Goal: Register for event/course

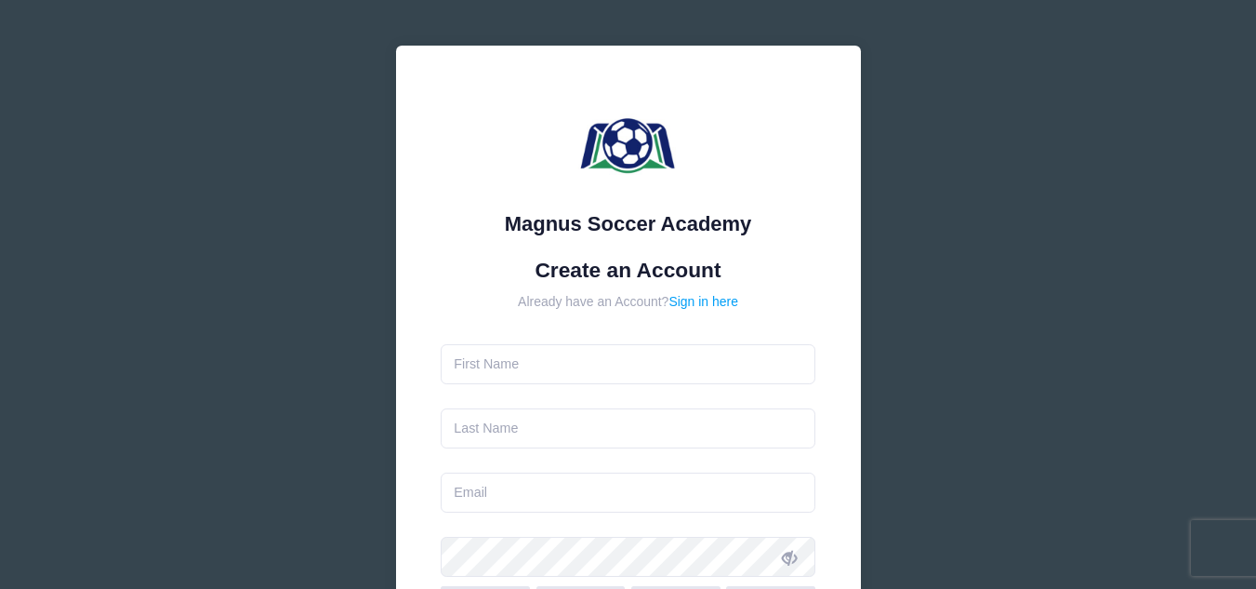
click at [571, 363] on input "text" at bounding box center [628, 364] width 375 height 40
type input "[PERSON_NAME]"
type input "Bear"
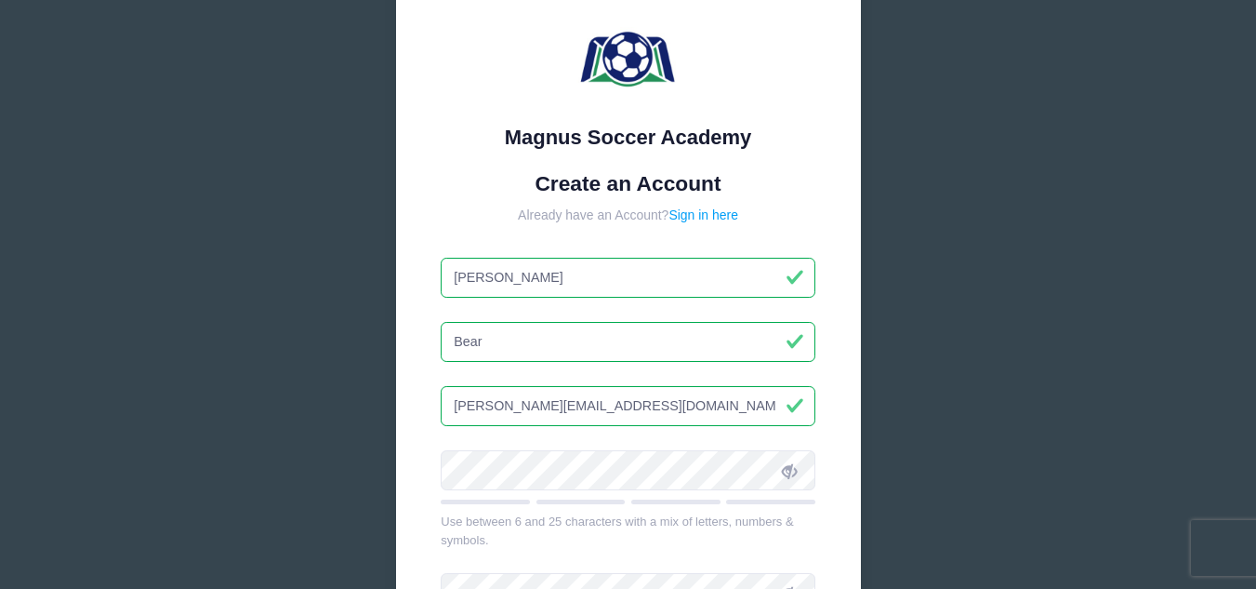
scroll to position [186, 0]
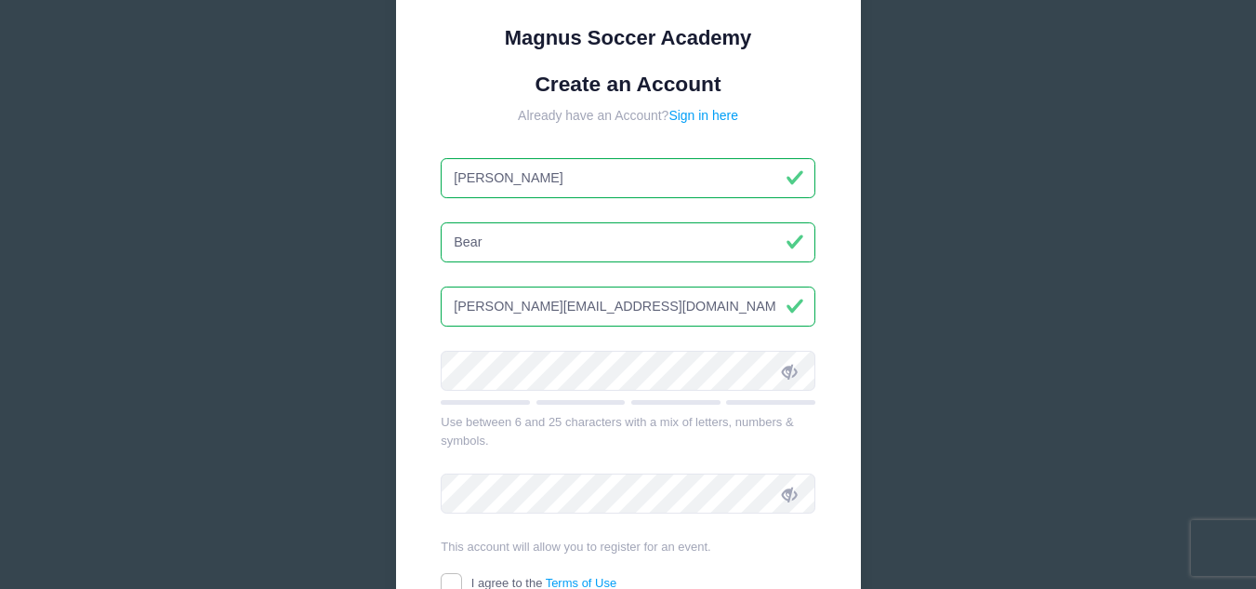
drag, startPoint x: 617, startPoint y: 305, endPoint x: 365, endPoint y: 304, distance: 252.0
click at [367, 304] on div "Magnus Soccer Academy Create an Account Already have an Account? Sign in here […" at bounding box center [629, 320] width 556 height 1012
type input "[EMAIL_ADDRESS][DOMAIN_NAME]"
click at [434, 353] on div "Magnus Soccer Academy Create an Account Already have an Account? Sign in here B…" at bounding box center [628, 298] width 465 height 876
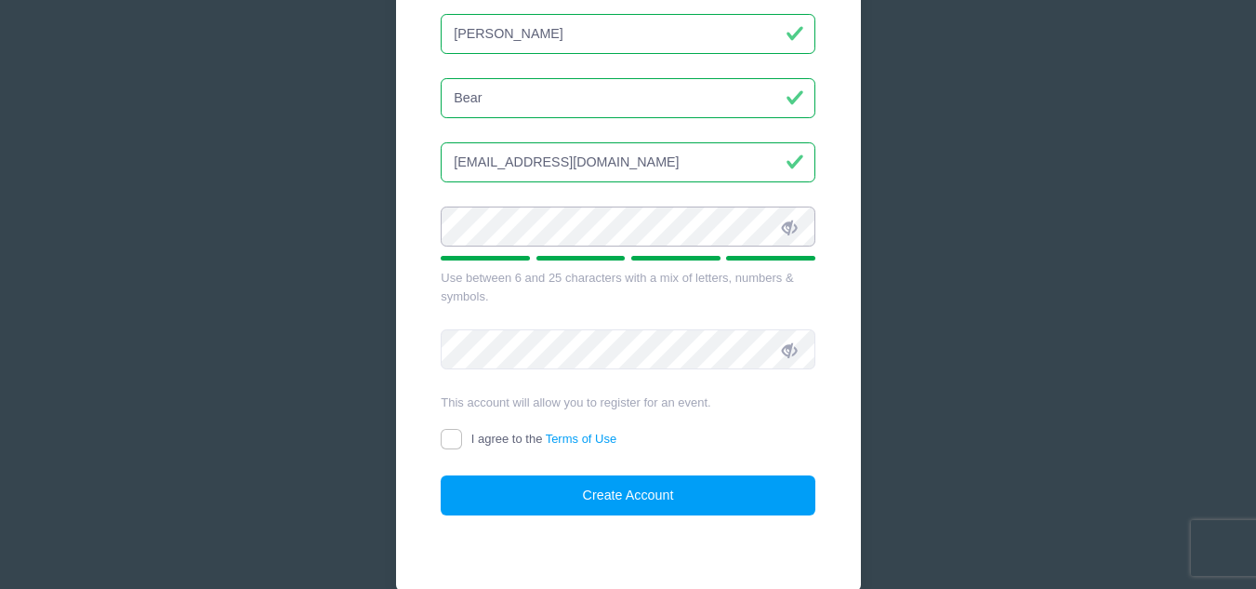
scroll to position [372, 0]
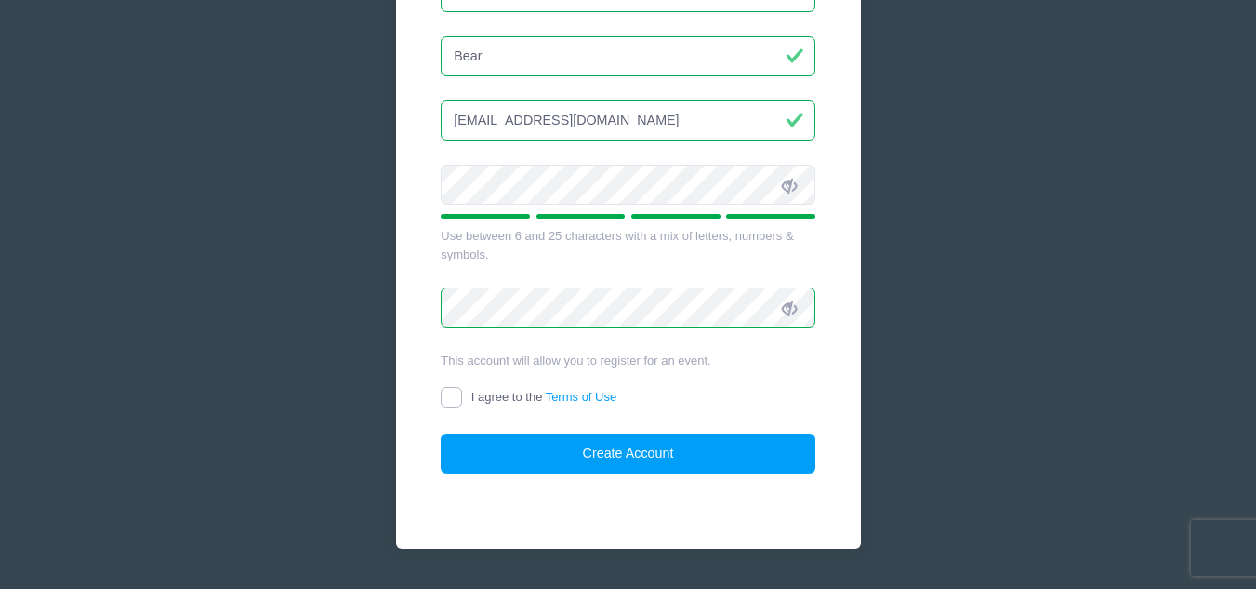
click at [456, 391] on input "I agree to the Terms of Use" at bounding box center [451, 397] width 21 height 21
checkbox input "true"
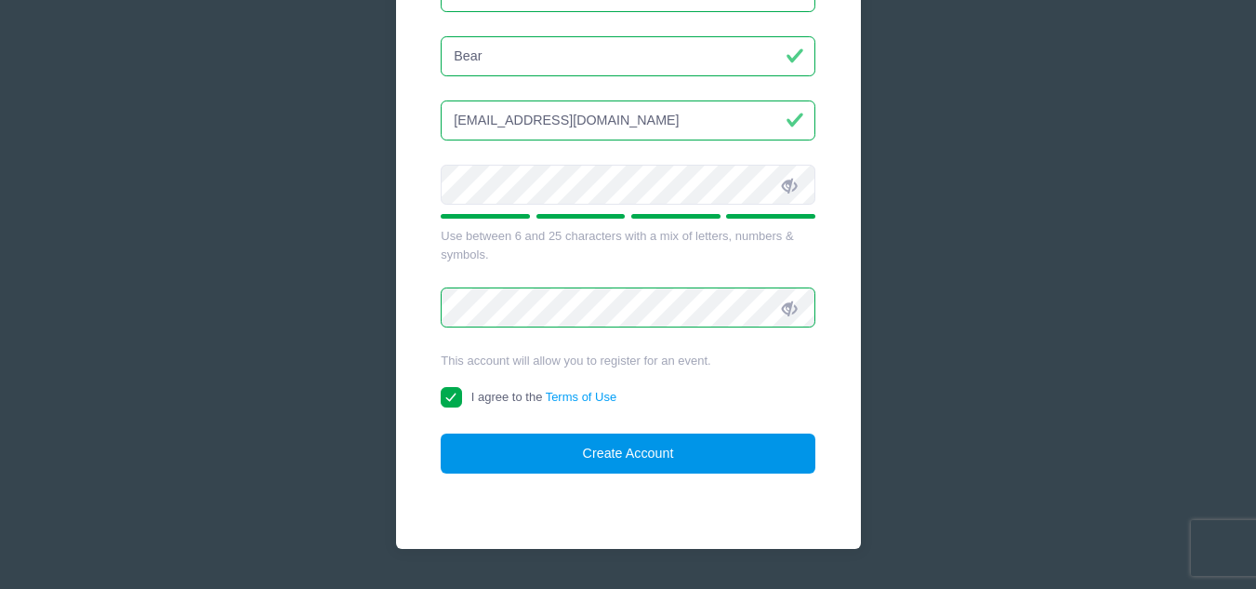
click at [630, 444] on button "Create Account" at bounding box center [628, 453] width 375 height 40
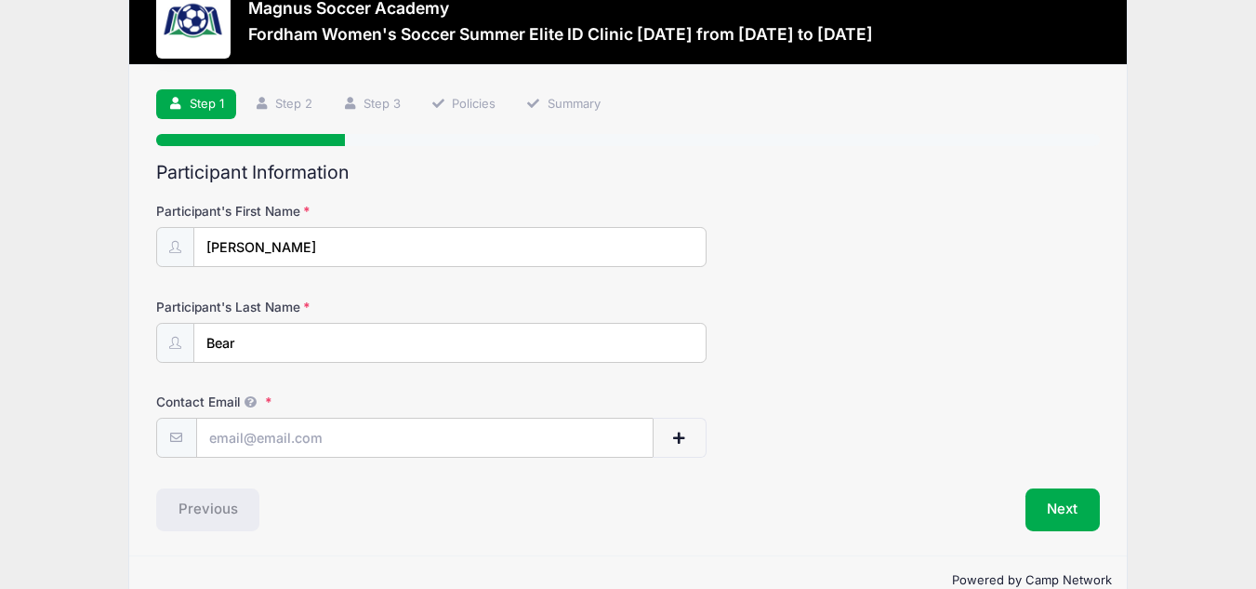
scroll to position [94, 0]
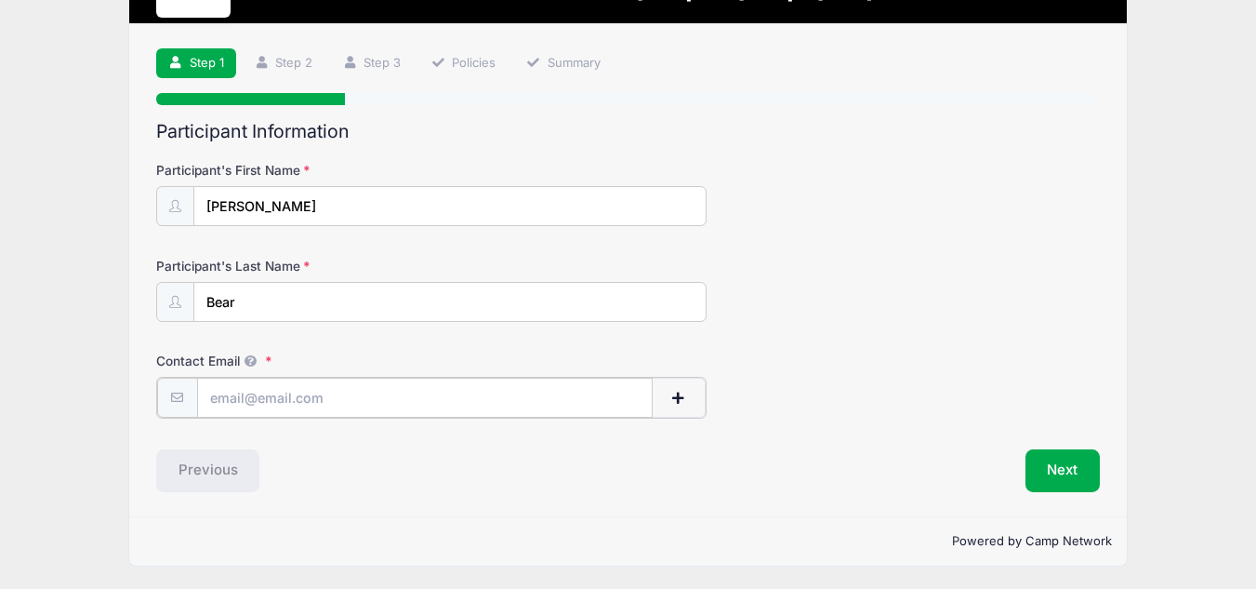
click at [455, 391] on input "Contact Email" at bounding box center [425, 398] width 456 height 40
type input "[EMAIL_ADDRESS][DOMAIN_NAME]"
click at [1063, 466] on button "Next" at bounding box center [1063, 468] width 75 height 43
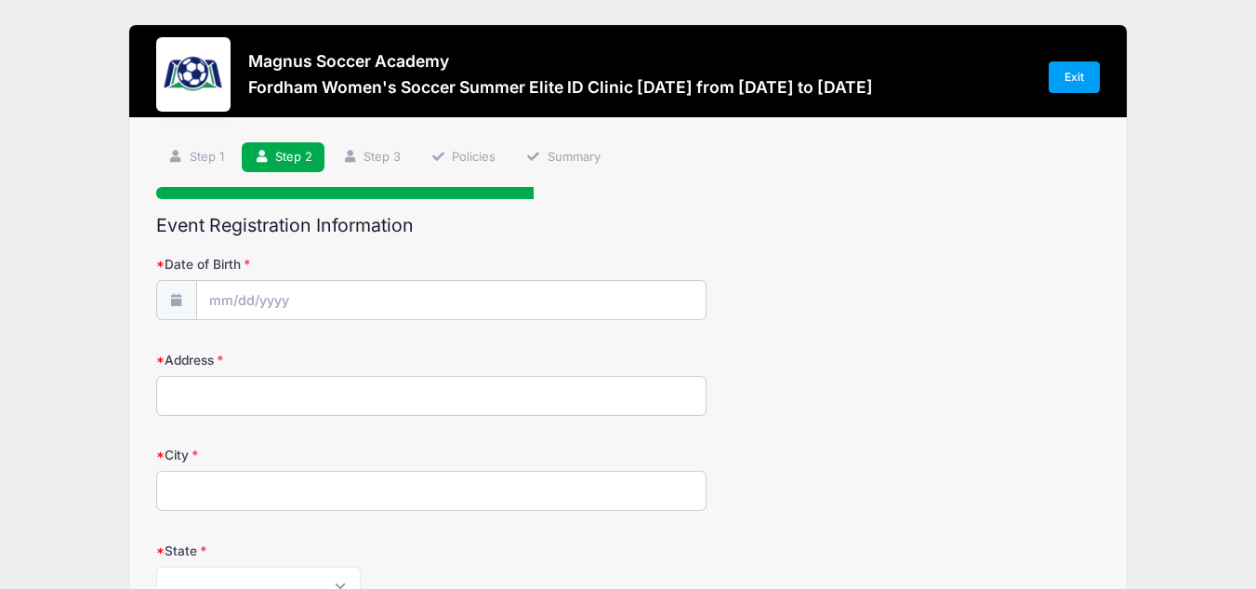
scroll to position [93, 0]
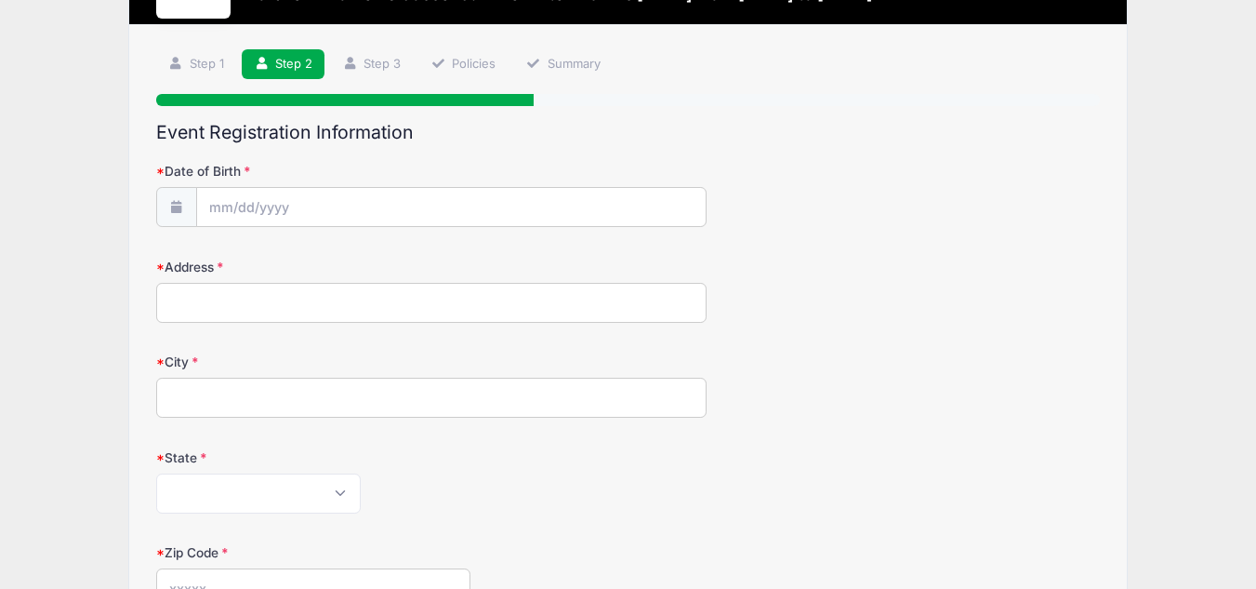
click at [180, 202] on icon at bounding box center [176, 207] width 15 height 12
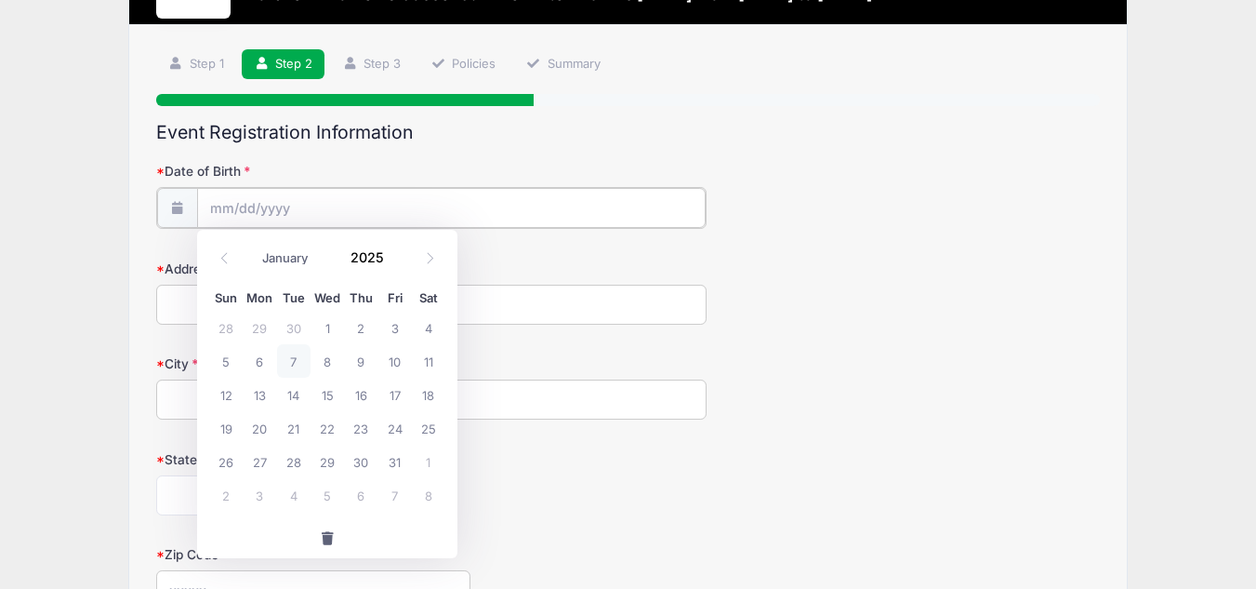
click at [264, 204] on input "Date of Birth" at bounding box center [451, 208] width 509 height 40
click at [331, 191] on input "Date of Birth" at bounding box center [451, 208] width 509 height 40
click at [325, 206] on input "Date of Birth" at bounding box center [451, 208] width 509 height 40
click at [352, 262] on input "2025" at bounding box center [371, 257] width 60 height 28
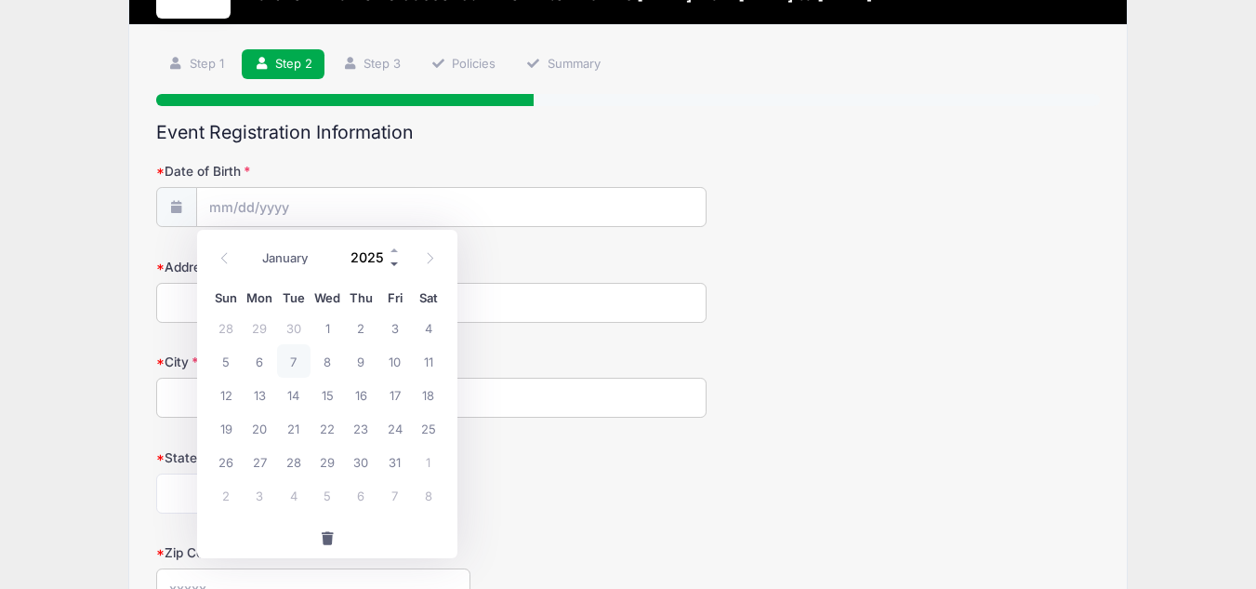
click at [390, 262] on span at bounding box center [395, 264] width 13 height 14
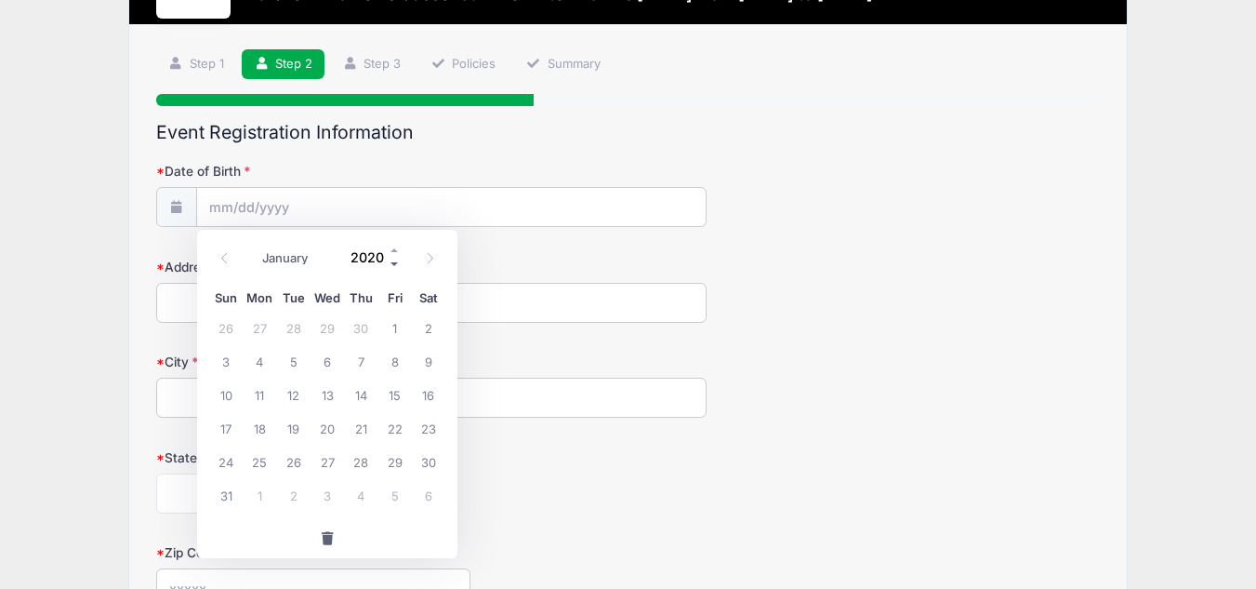
click at [390, 262] on span at bounding box center [395, 264] width 13 height 14
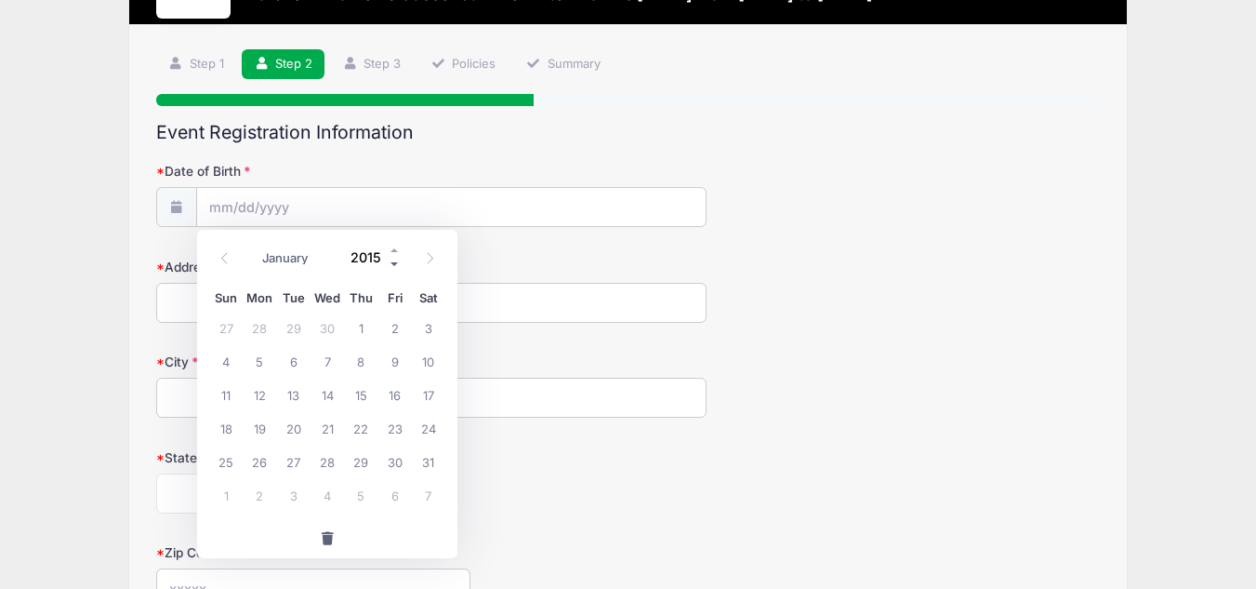
click at [390, 262] on span at bounding box center [395, 264] width 13 height 14
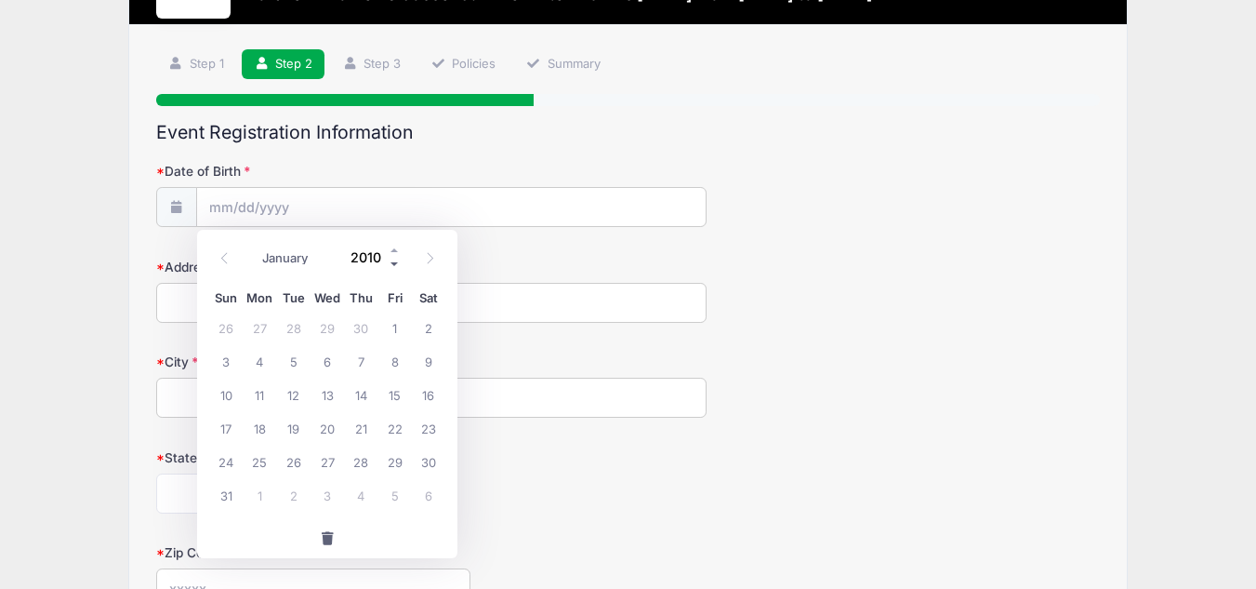
click at [390, 262] on span at bounding box center [395, 264] width 13 height 14
click at [392, 252] on span at bounding box center [395, 250] width 13 height 14
type input "2010"
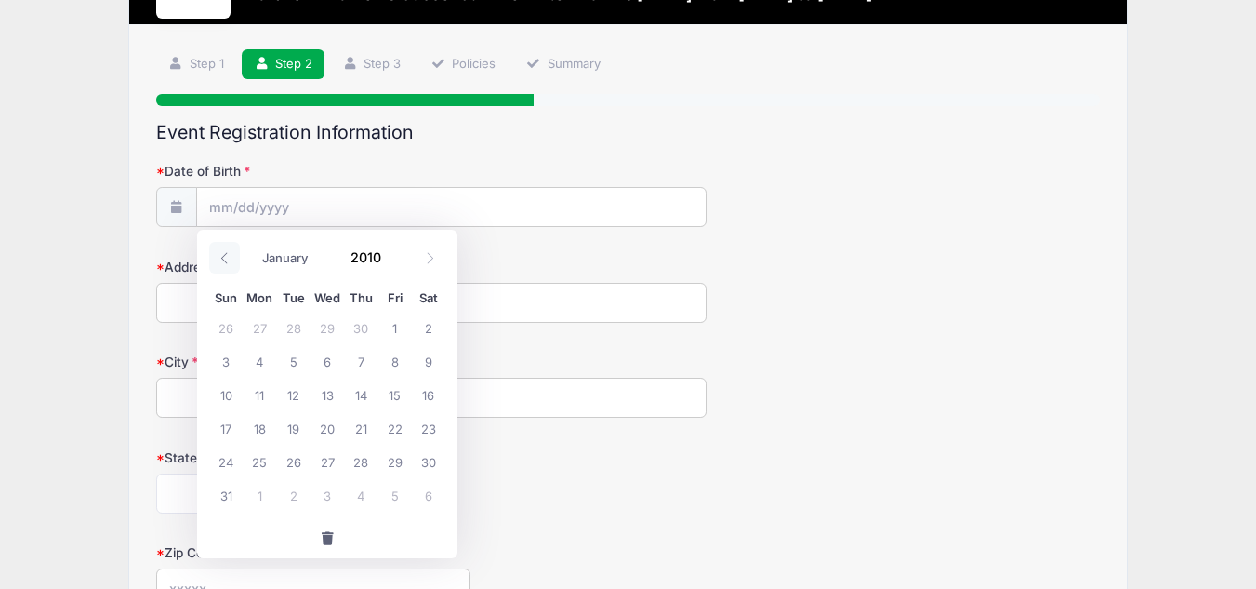
click at [221, 264] on span at bounding box center [224, 258] width 31 height 32
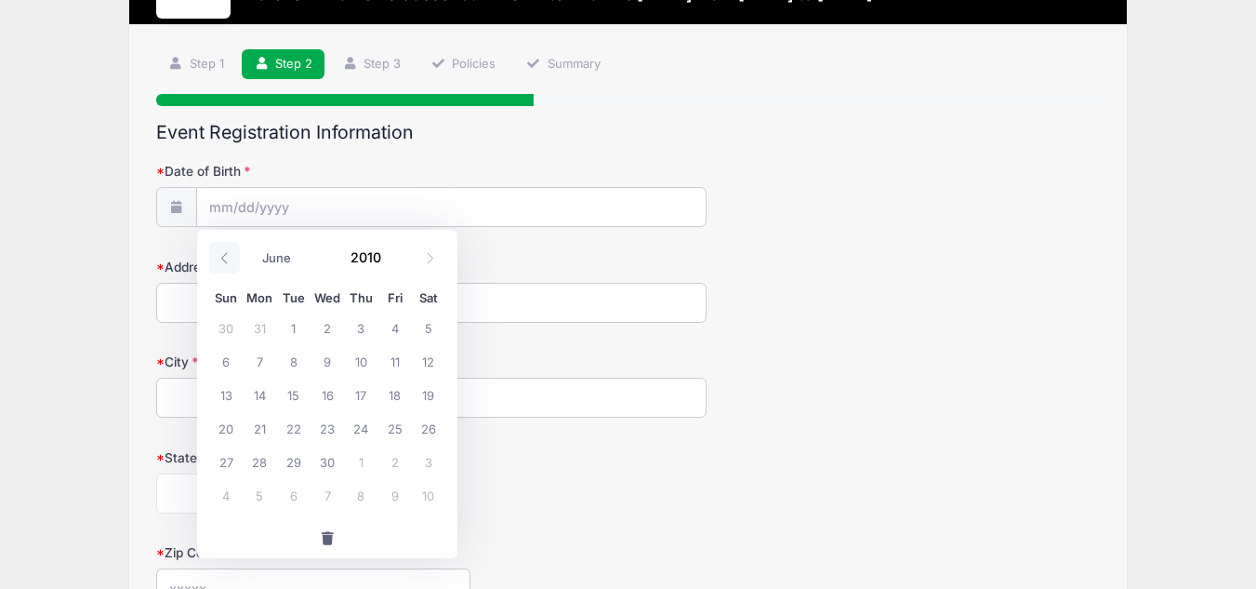
select select "4"
click at [359, 362] on span "6" at bounding box center [360, 360] width 33 height 33
type input "[DATE]"
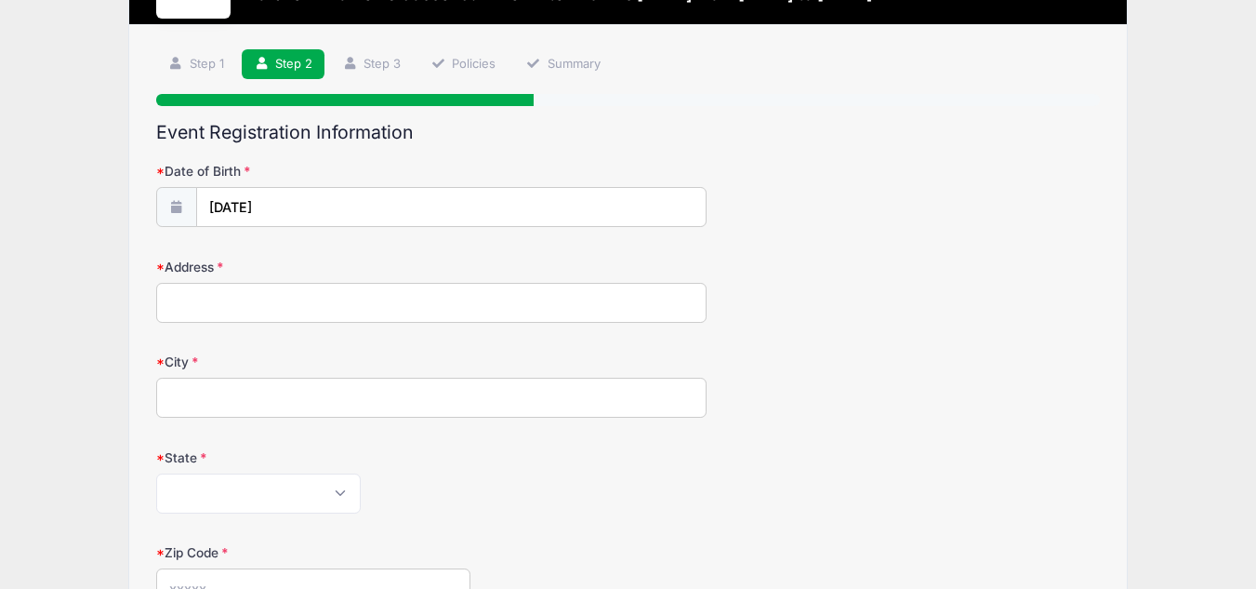
click at [256, 296] on input "Address" at bounding box center [431, 303] width 551 height 40
type input "[STREET_ADDRESS]"
type input "Towson"
select select "MD"
type input "21286"
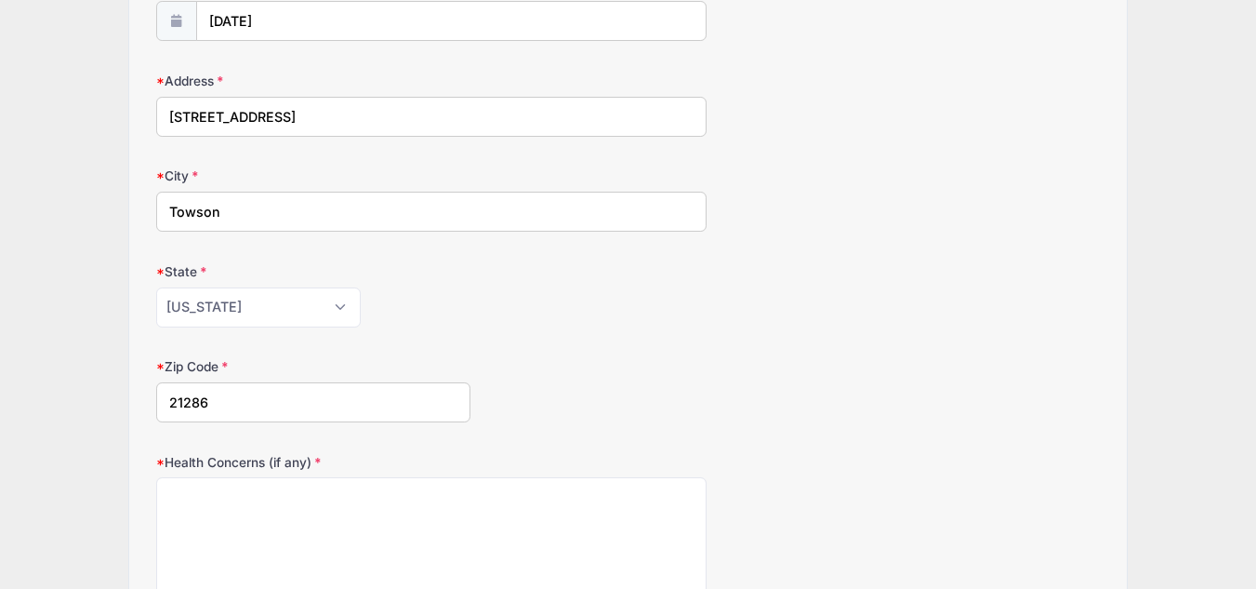
scroll to position [372, 0]
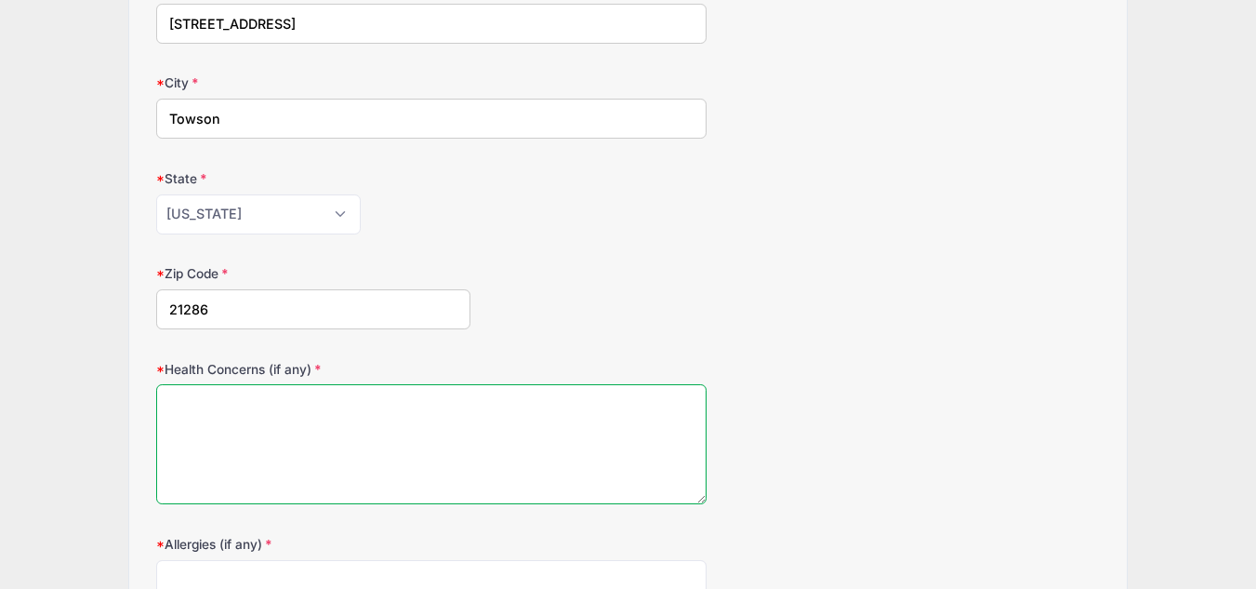
click at [493, 415] on textarea "Health Concerns (if any)" at bounding box center [431, 444] width 551 height 120
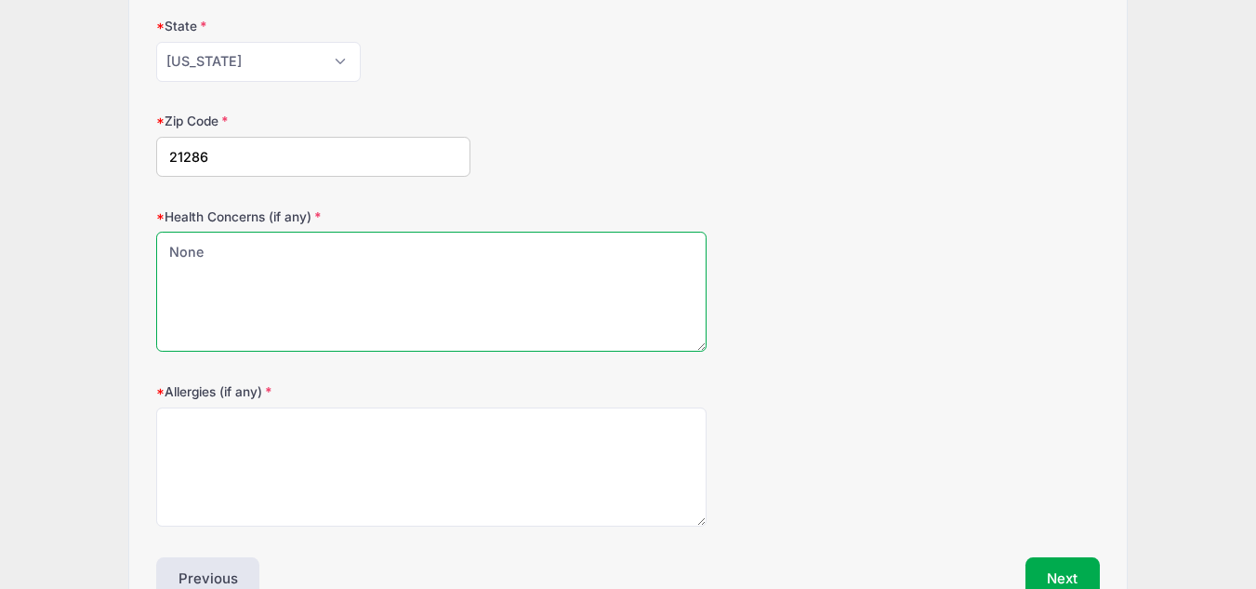
scroll to position [558, 0]
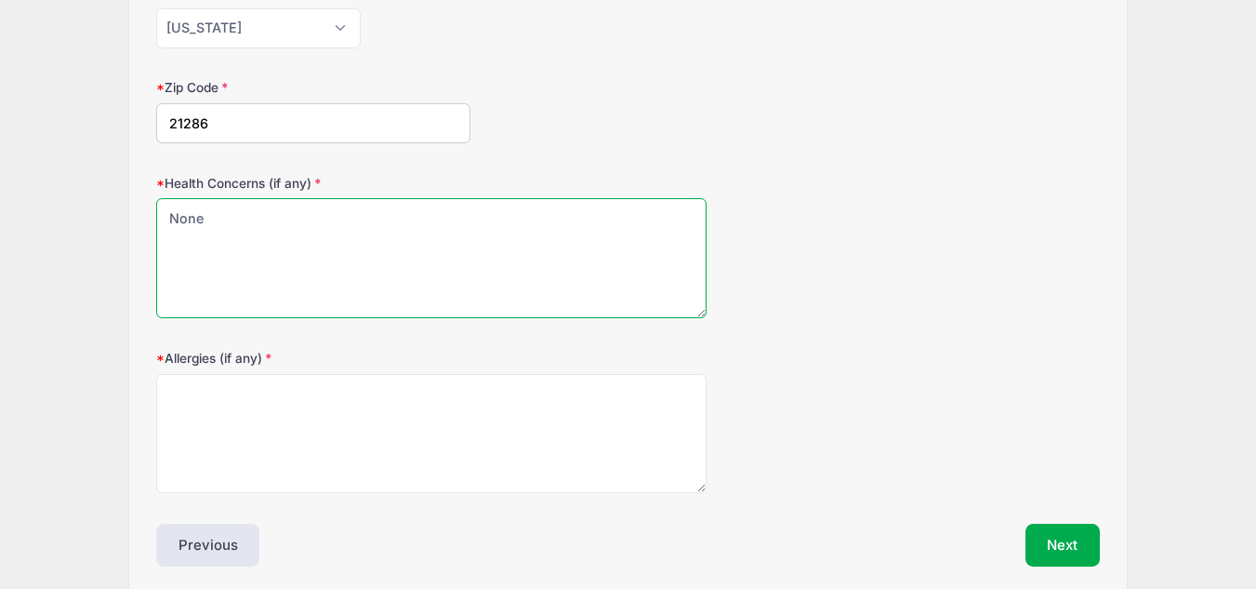
type textarea "None"
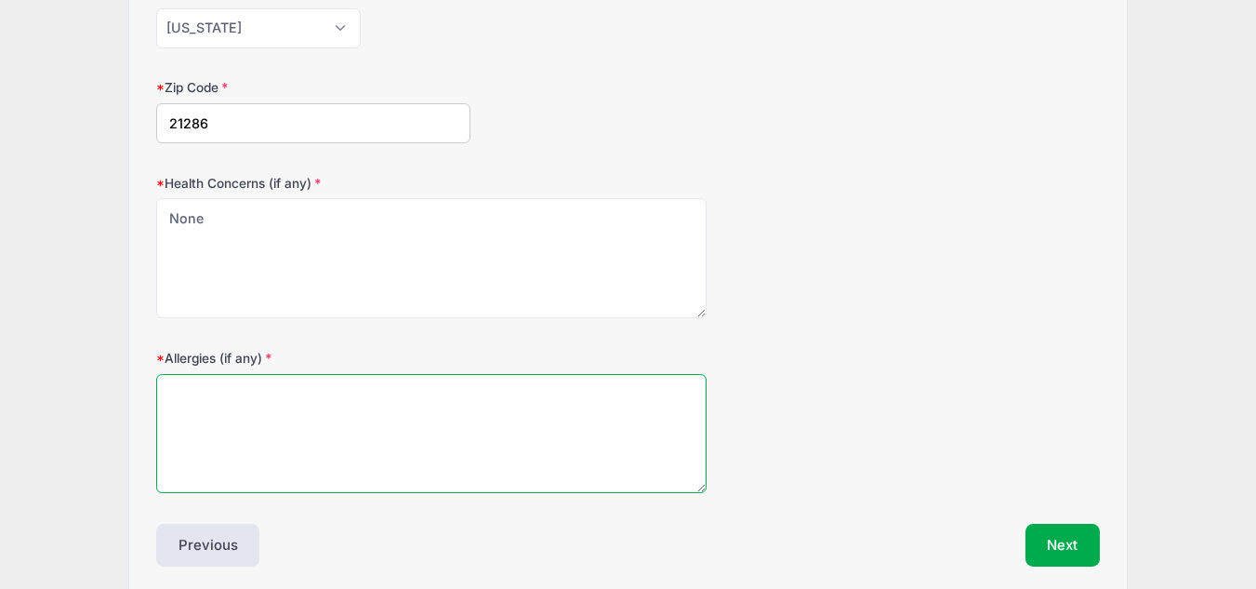
click at [419, 432] on textarea "Allergies (if any)" at bounding box center [431, 434] width 551 height 120
type textarea "None"
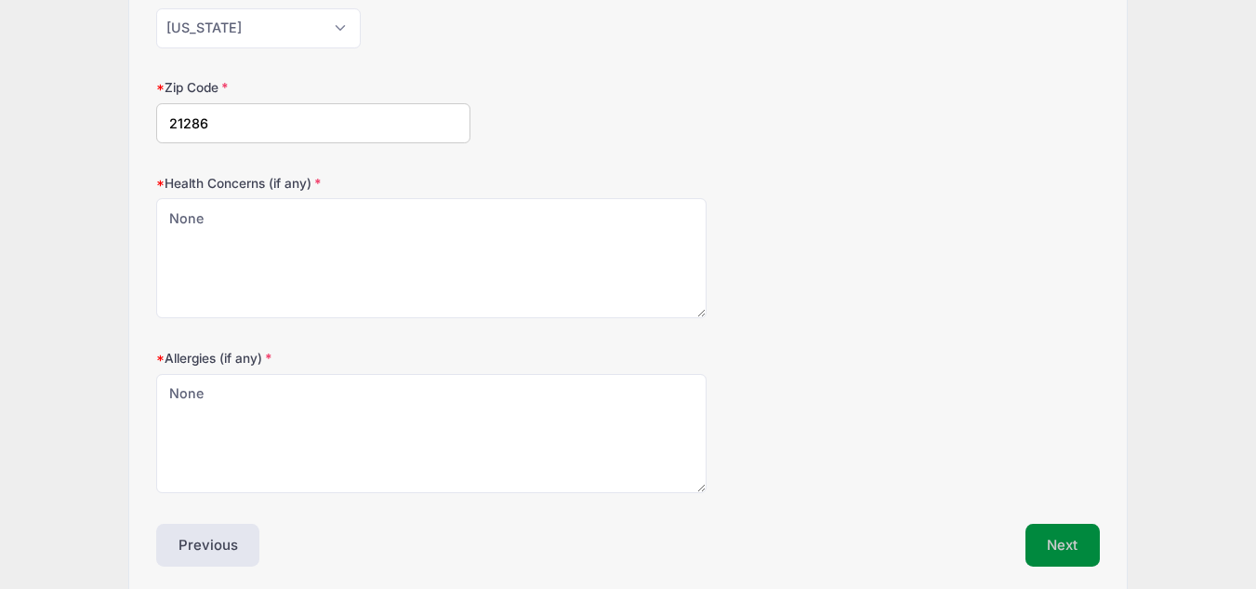
click at [1057, 541] on button "Next" at bounding box center [1063, 545] width 75 height 43
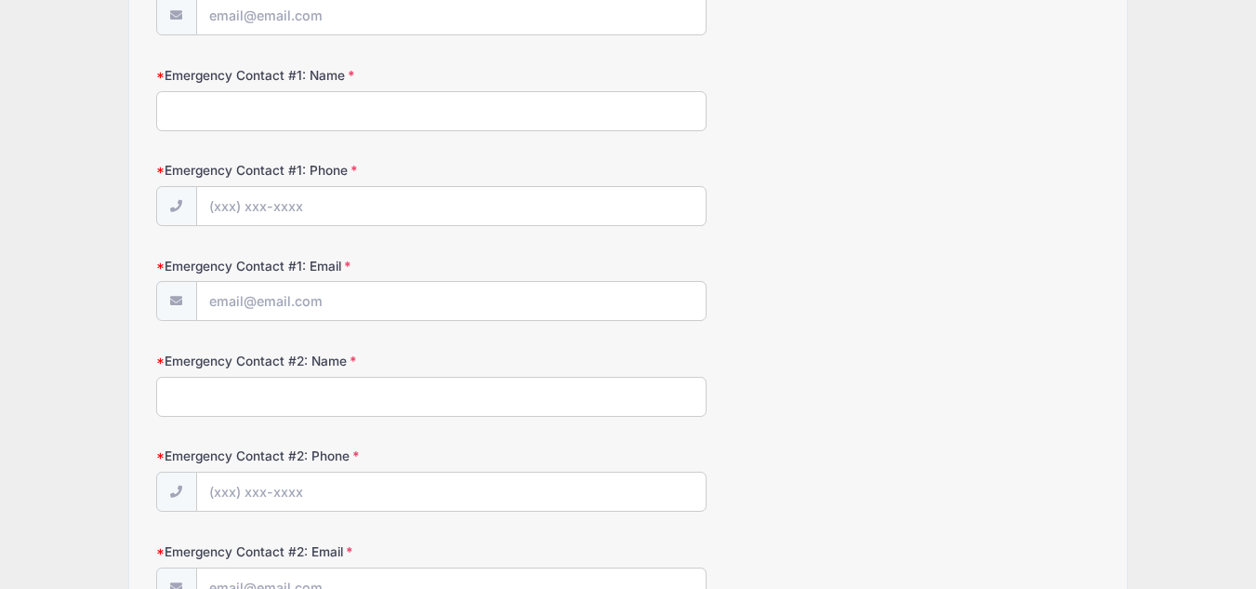
scroll to position [0, 0]
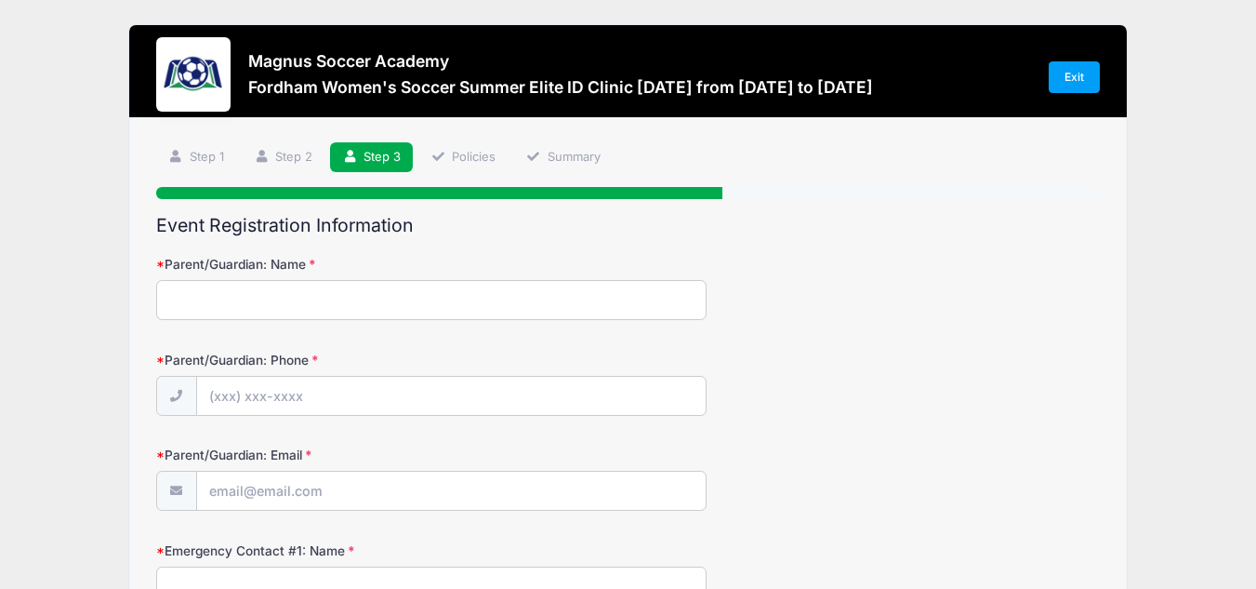
click at [280, 298] on input "Parent/Guardian: Name" at bounding box center [431, 300] width 551 height 40
type input "[PERSON_NAME]"
type input "[PHONE_NUMBER]"
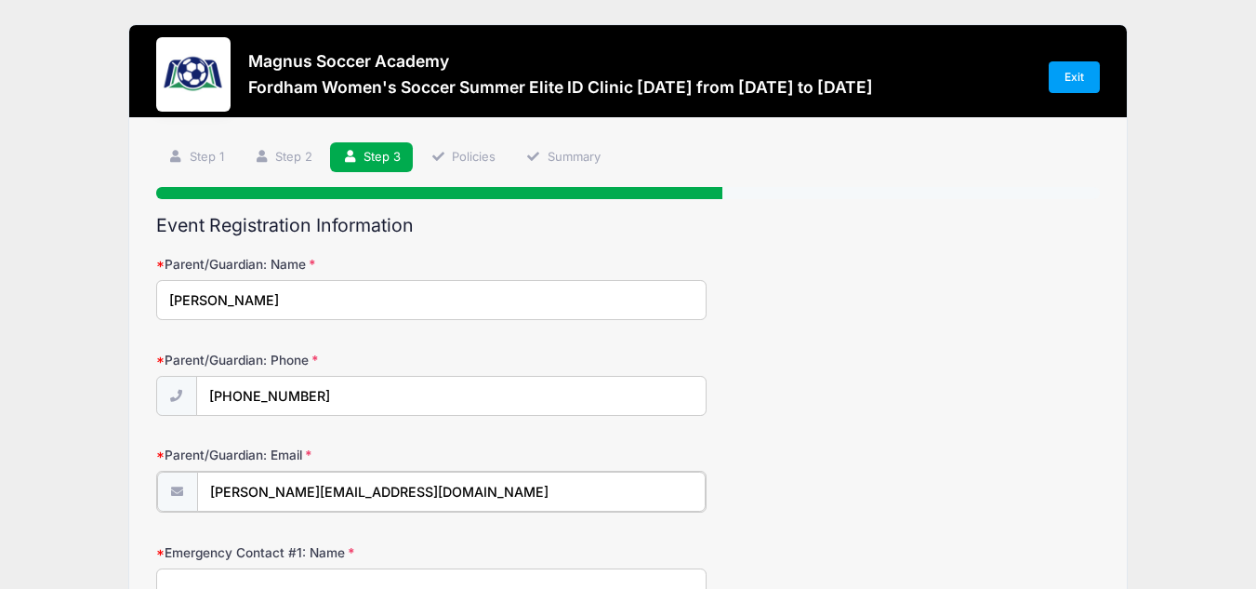
drag, startPoint x: 371, startPoint y: 488, endPoint x: 88, endPoint y: 461, distance: 284.0
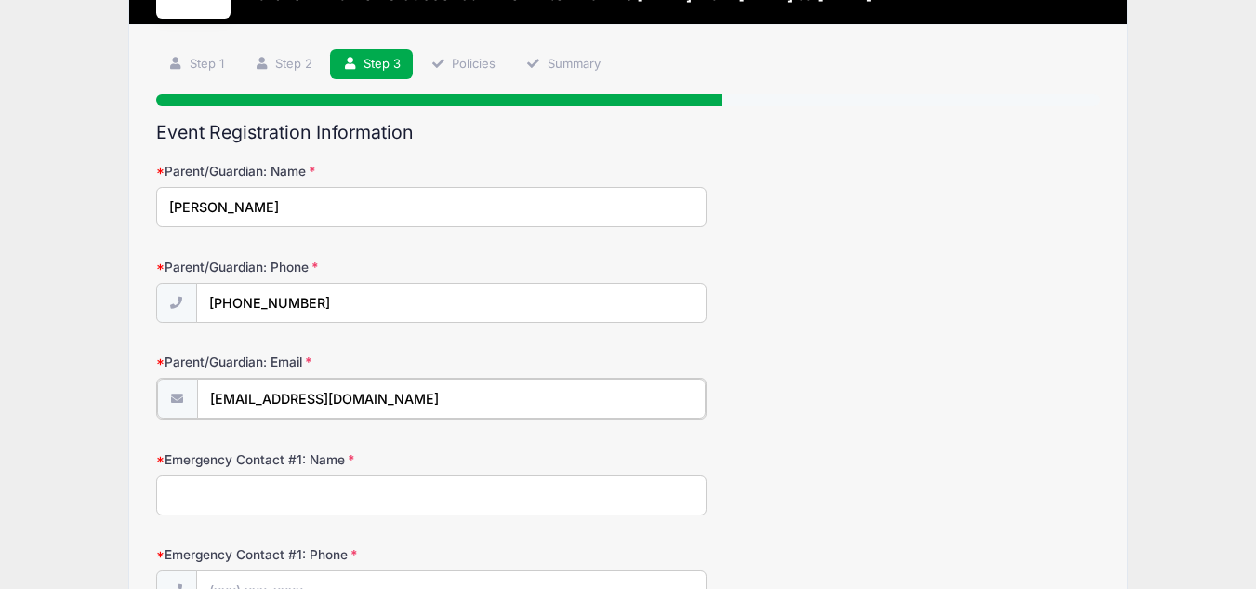
type input "[EMAIL_ADDRESS][DOMAIN_NAME]"
click at [327, 499] on input "Emergency Contact #1: Name" at bounding box center [431, 493] width 551 height 40
type input "[PERSON_NAME]"
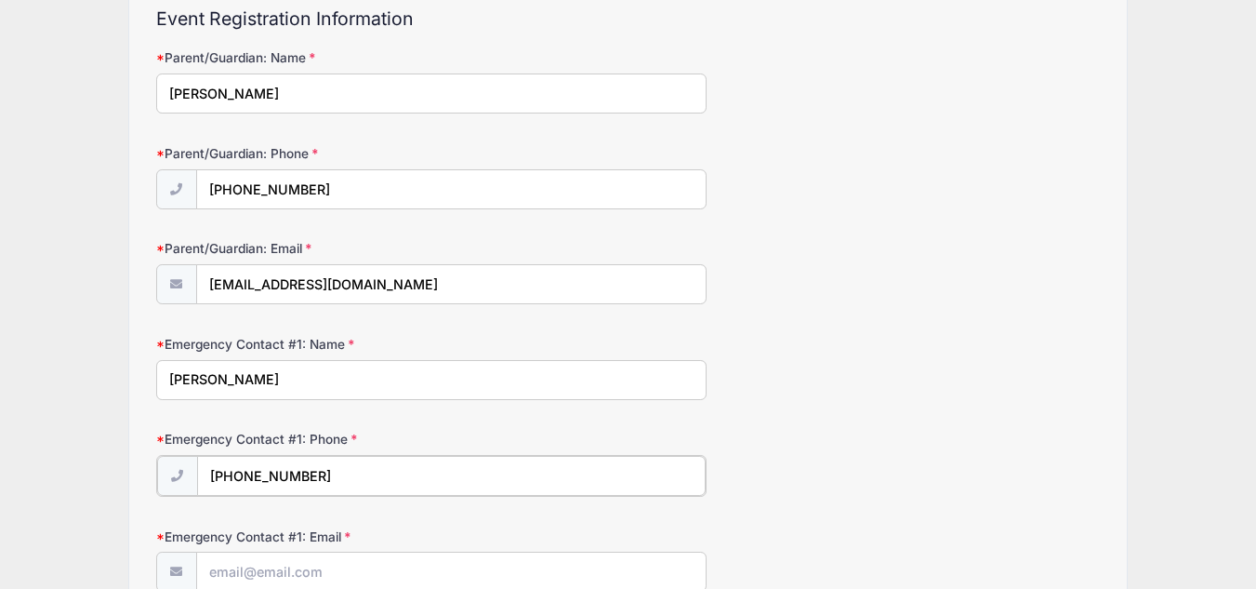
scroll to position [299, 0]
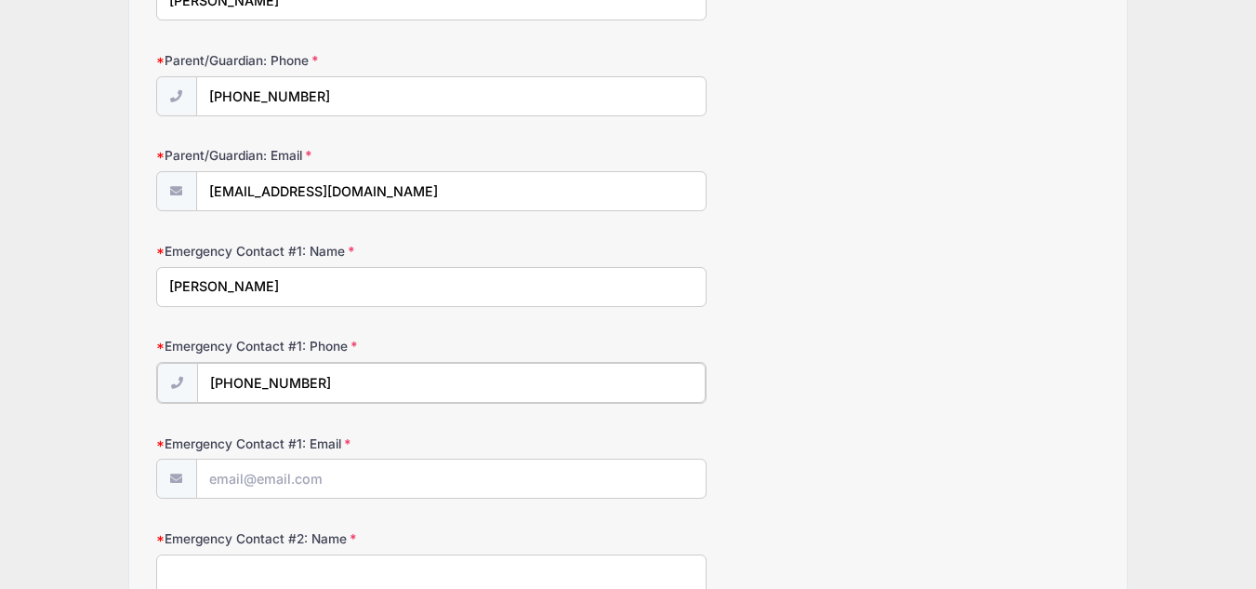
type input "[PHONE_NUMBER]"
click at [497, 476] on input "Emergency Contact #1: Email" at bounding box center [451, 478] width 509 height 40
type input "[EMAIL_ADDRESS][DOMAIN_NAME]"
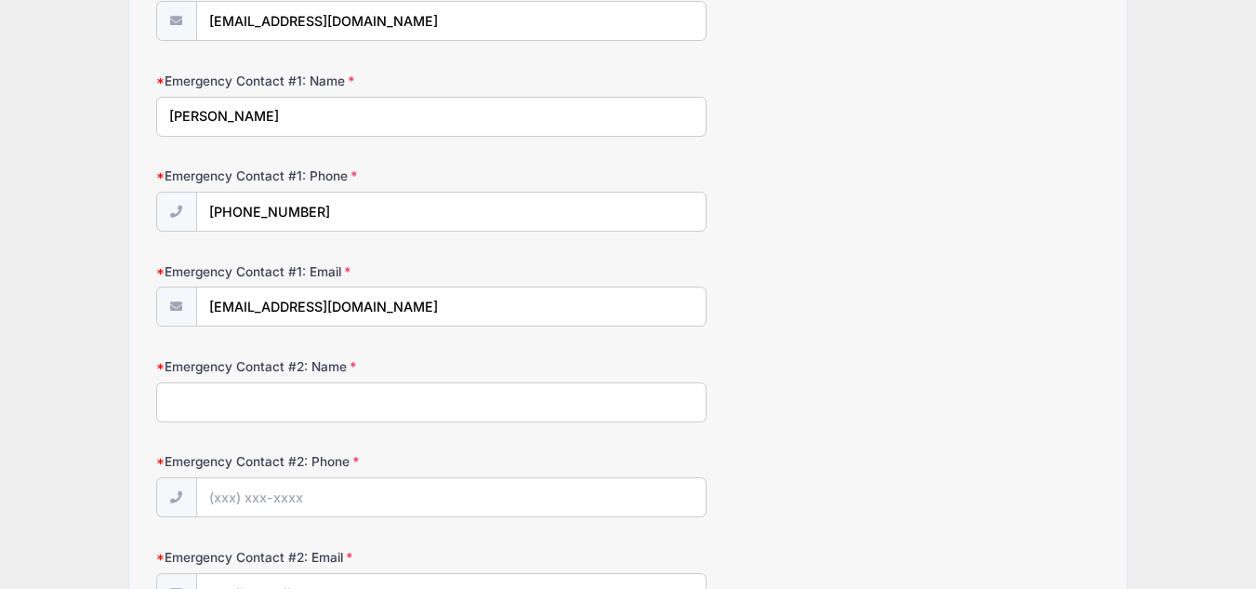
scroll to position [489, 0]
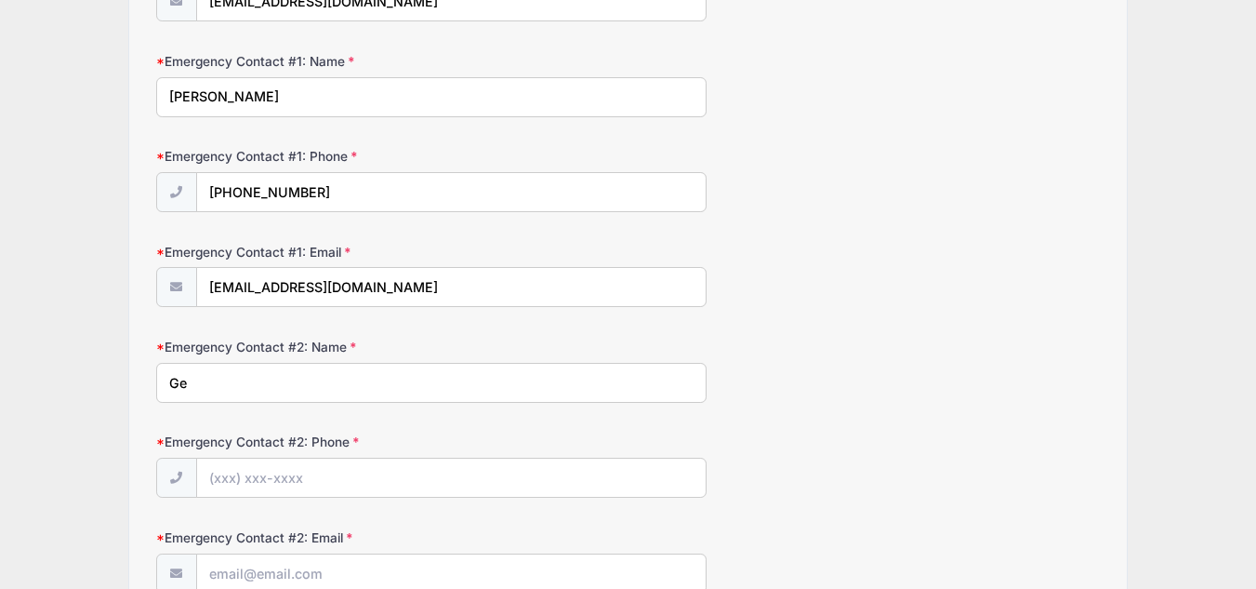
type input "G"
type input "[PERSON_NAME]"
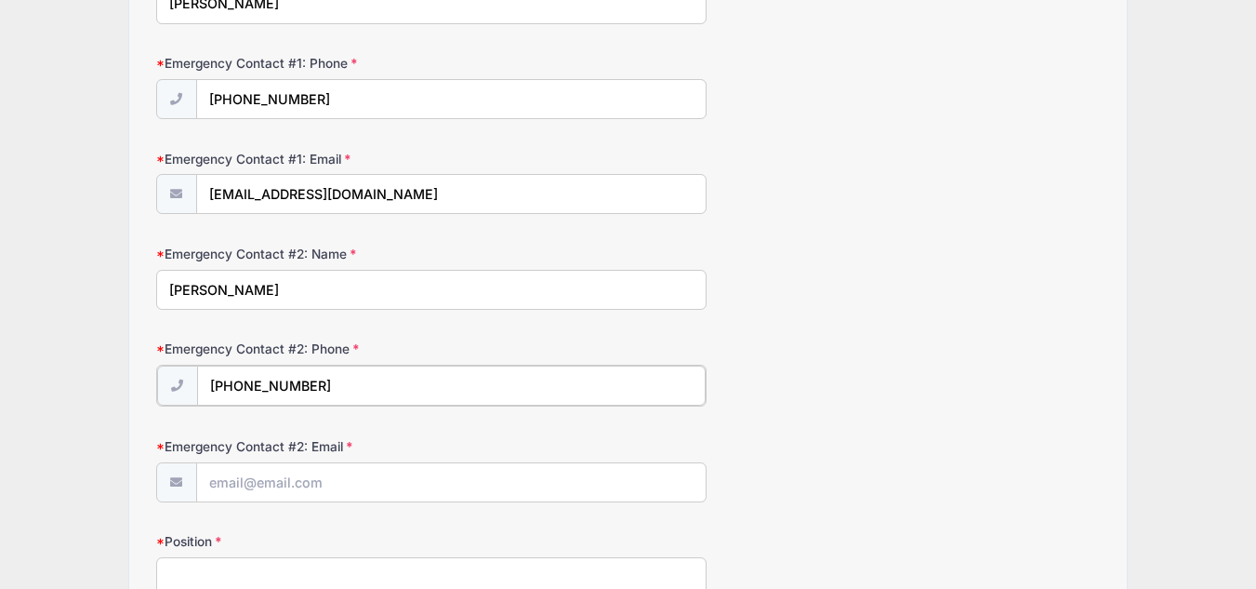
type input "[PHONE_NUMBER]"
click at [403, 484] on input "Emergency Contact #2: Email" at bounding box center [451, 481] width 509 height 40
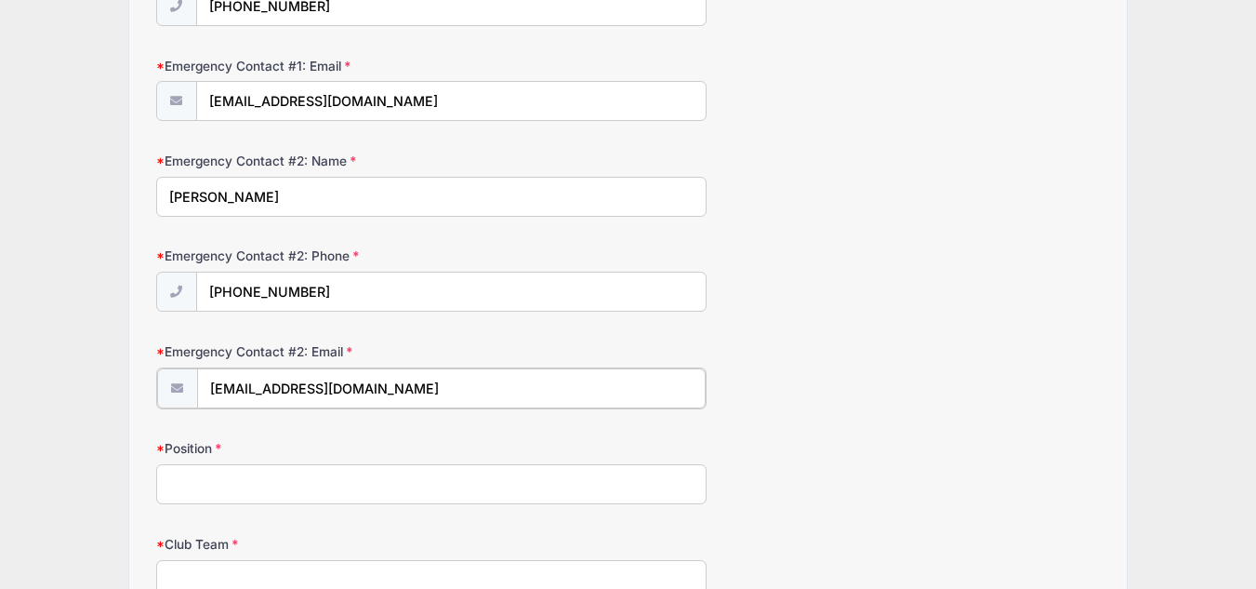
type input "[EMAIL_ADDRESS][DOMAIN_NAME]"
drag, startPoint x: 199, startPoint y: 195, endPoint x: 161, endPoint y: 190, distance: 38.5
click at [162, 190] on input "[PERSON_NAME]" at bounding box center [431, 197] width 551 height 40
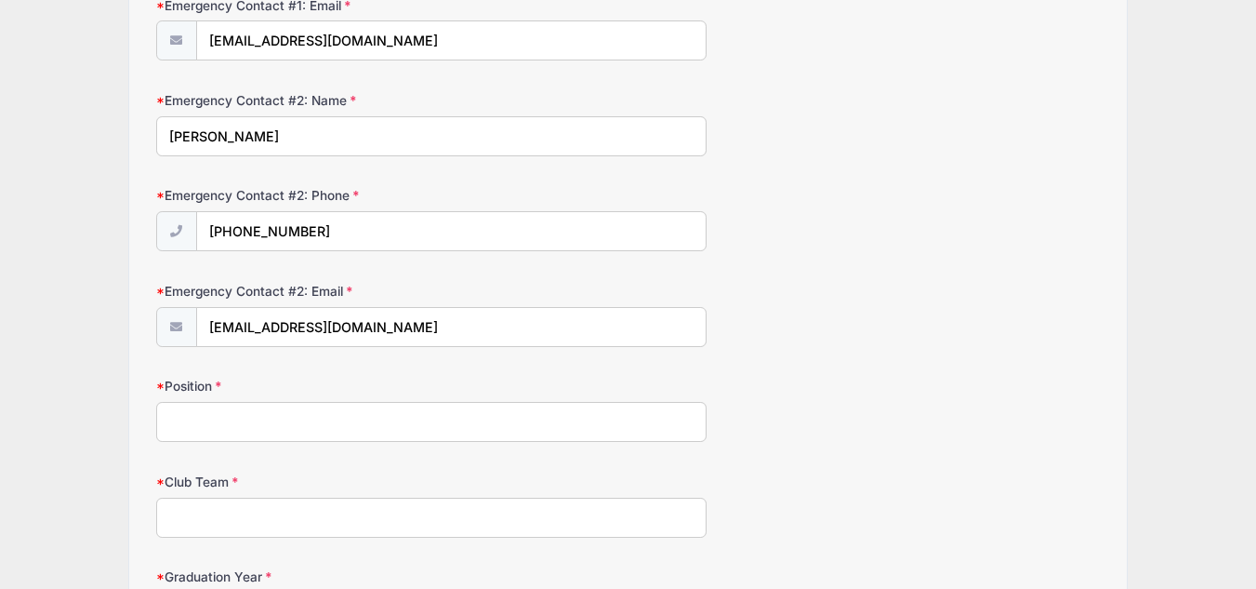
scroll to position [768, 0]
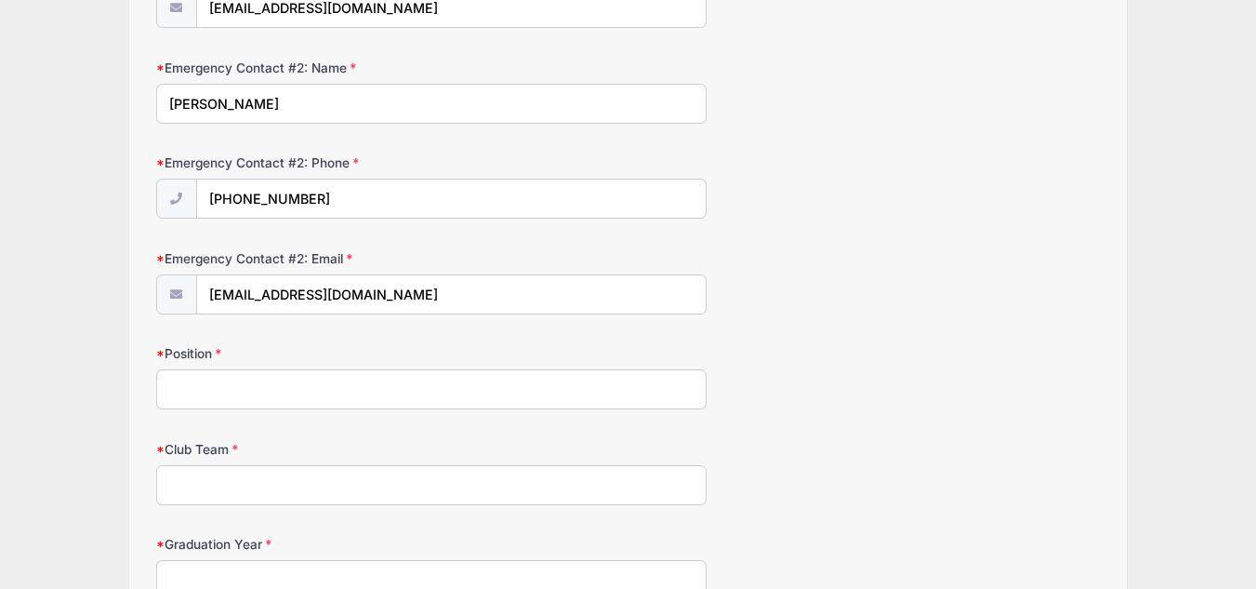
type input "[PERSON_NAME]"
click at [240, 383] on input "Position" at bounding box center [431, 389] width 551 height 40
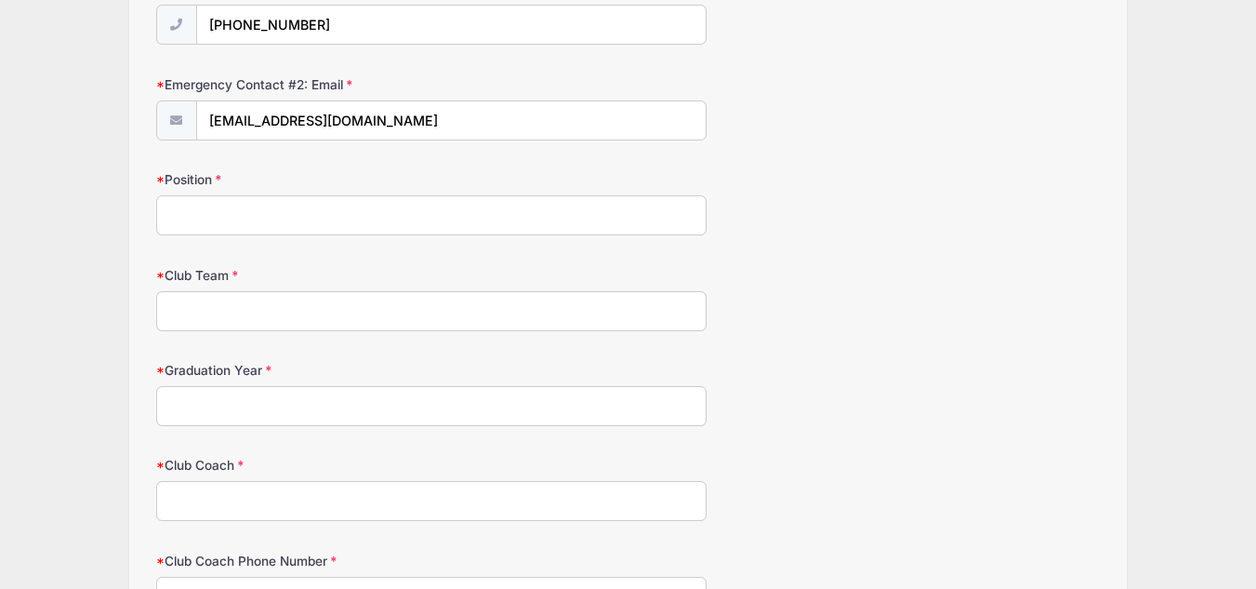
scroll to position [954, 0]
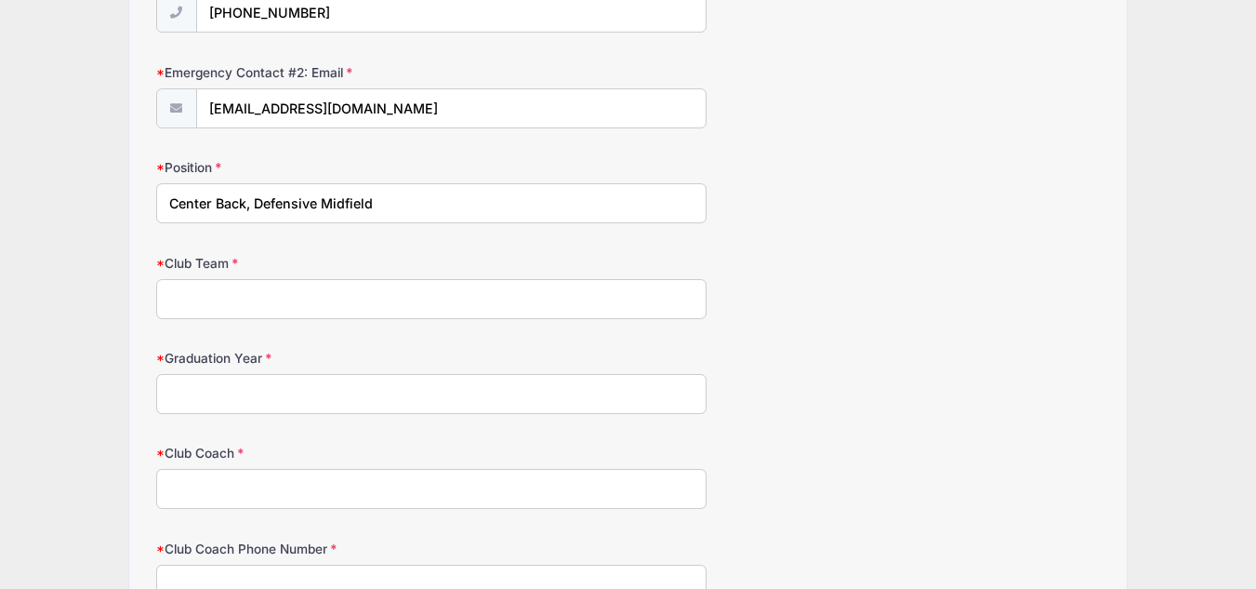
click at [322, 201] on input "Center Back, Defensive Midfield" at bounding box center [431, 203] width 551 height 40
type input "Center Back, Defensive Center [GEOGRAPHIC_DATA]"
click at [298, 288] on input "Club Team" at bounding box center [431, 299] width 551 height 40
type input "Coppermine"
click at [299, 396] on input "Graduation Year" at bounding box center [431, 394] width 551 height 40
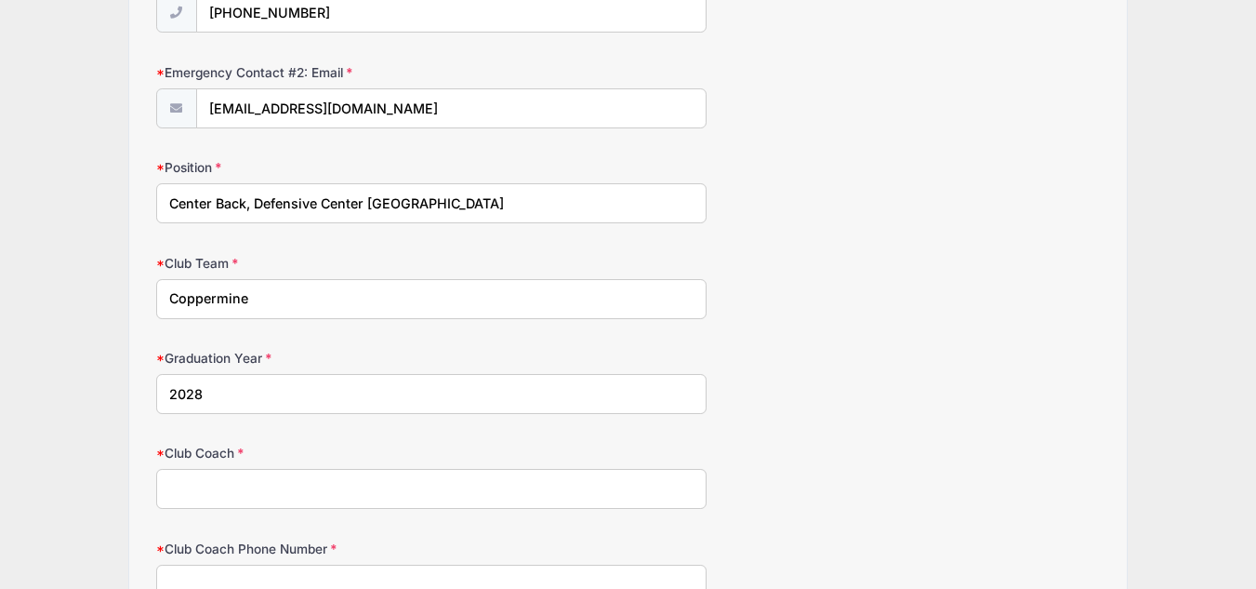
scroll to position [1047, 0]
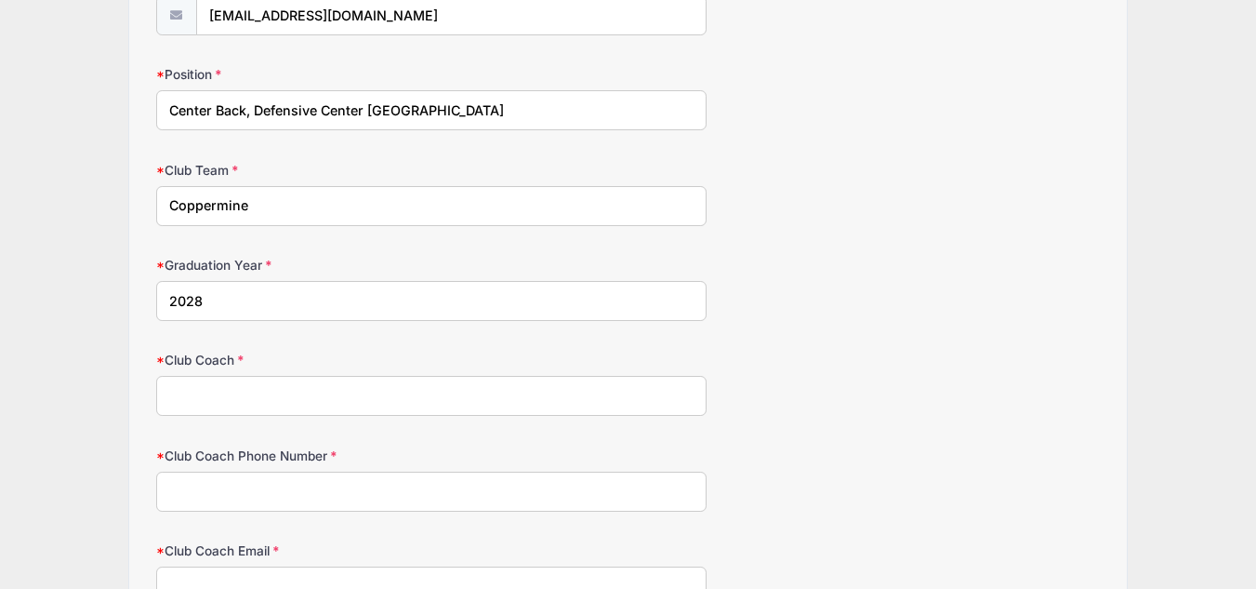
type input "2028"
click at [299, 396] on input "Club Coach" at bounding box center [431, 396] width 551 height 40
type input "[PERSON_NAME]"
click at [301, 492] on input "Club Coach Phone Number" at bounding box center [431, 491] width 551 height 40
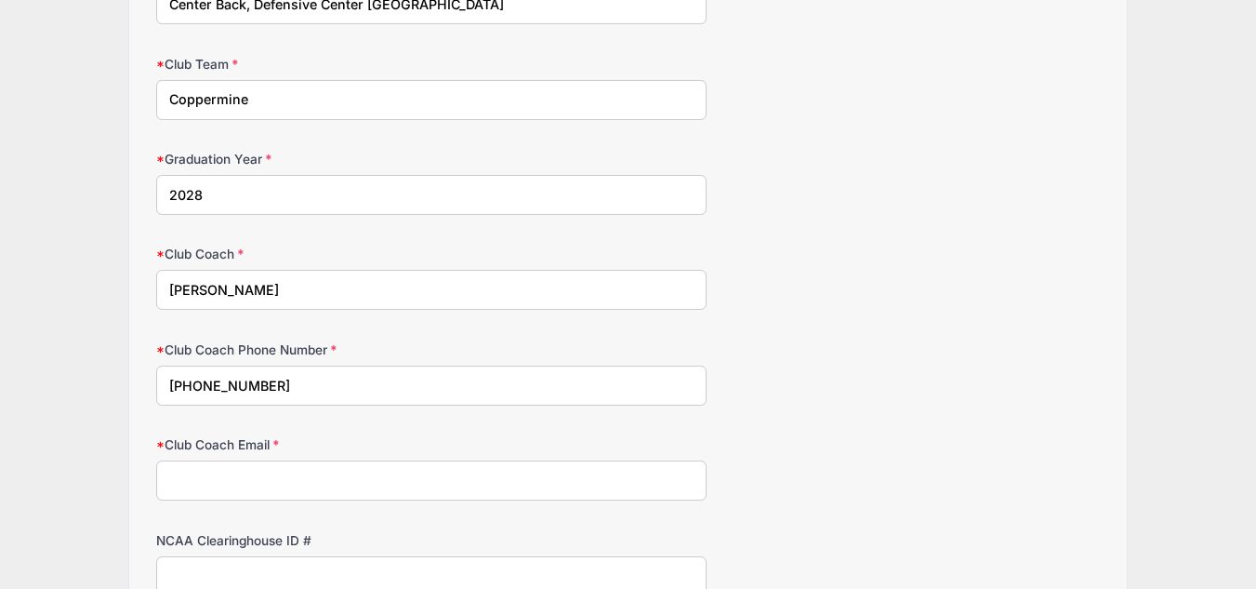
scroll to position [1233, 0]
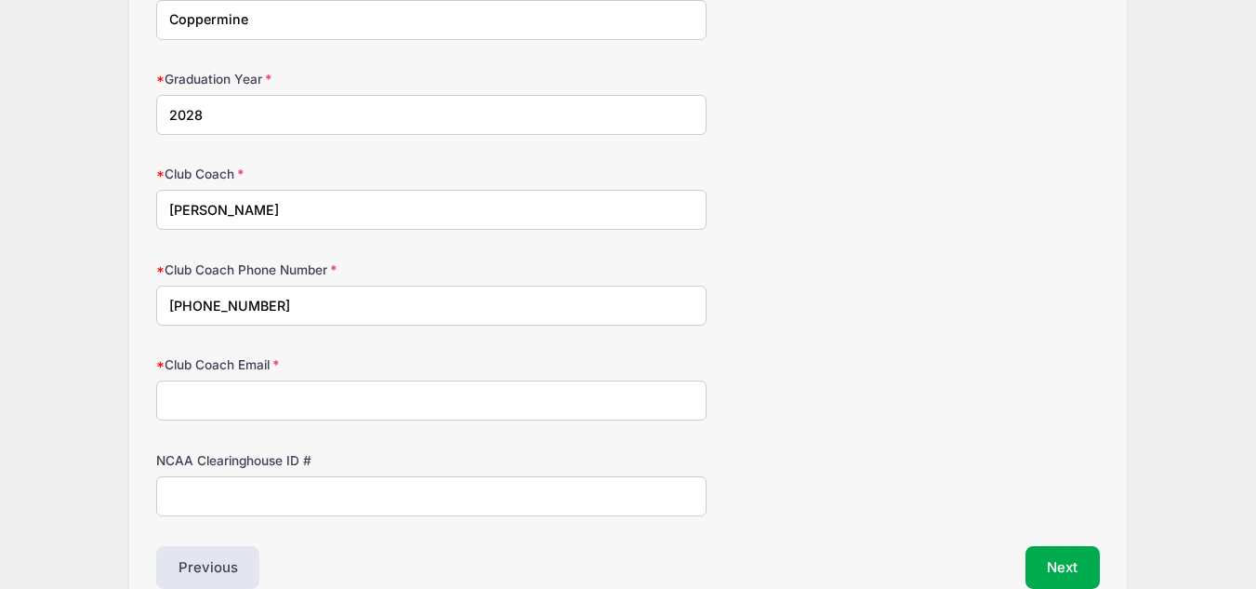
type input "[PHONE_NUMBER]"
click at [325, 393] on input "Club Coach Email" at bounding box center [431, 400] width 551 height 40
paste input "[EMAIL_ADDRESS][DOMAIN_NAME]"
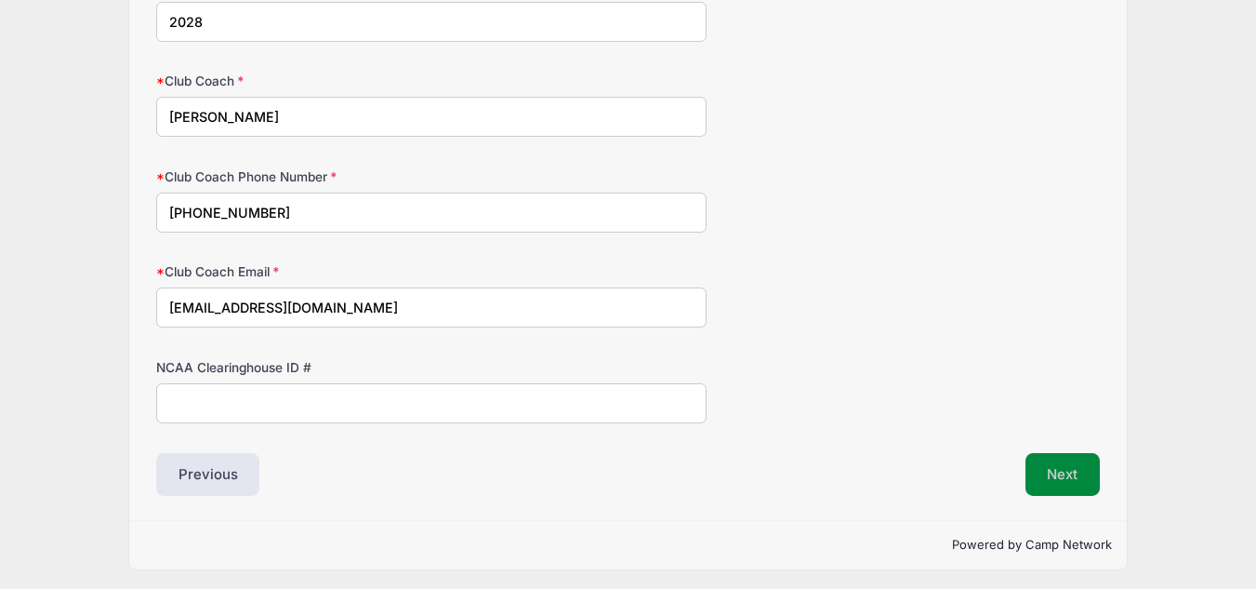
type input "[EMAIL_ADDRESS][DOMAIN_NAME]"
click at [1071, 470] on button "Next" at bounding box center [1063, 474] width 75 height 43
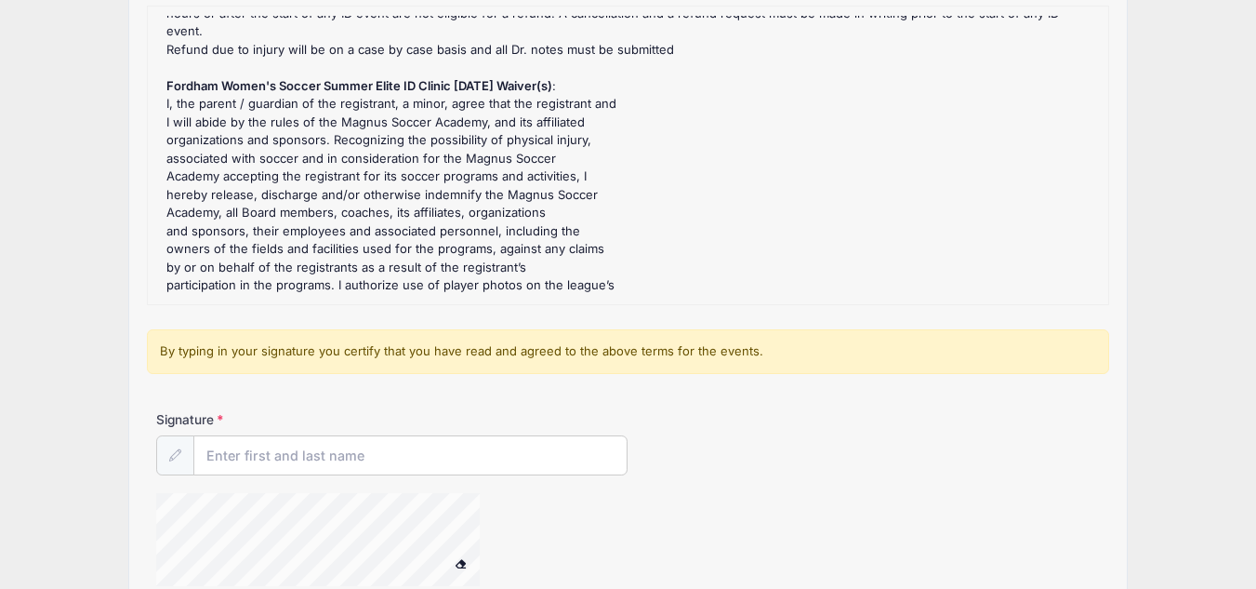
scroll to position [279, 0]
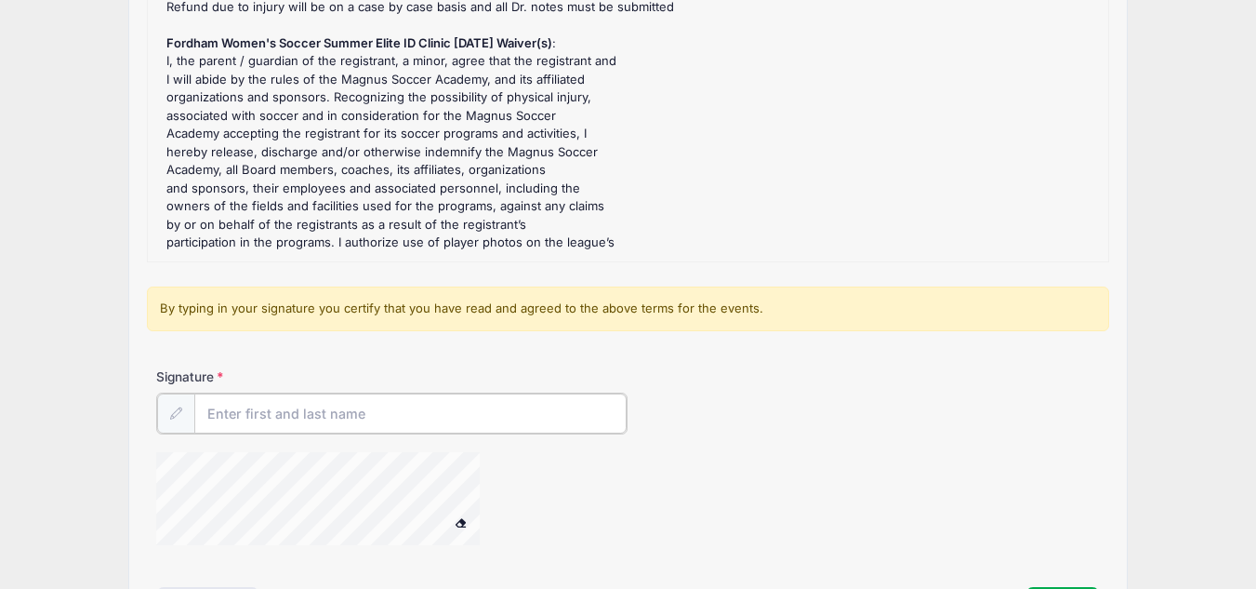
click at [274, 412] on input "Signature" at bounding box center [410, 413] width 433 height 40
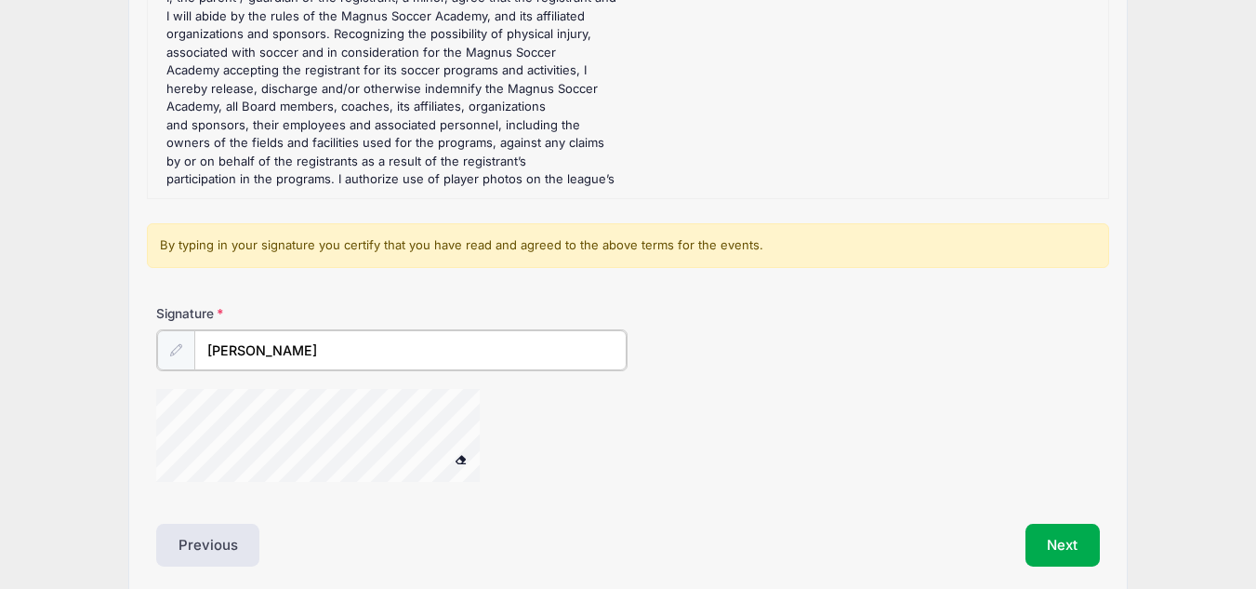
scroll to position [372, 0]
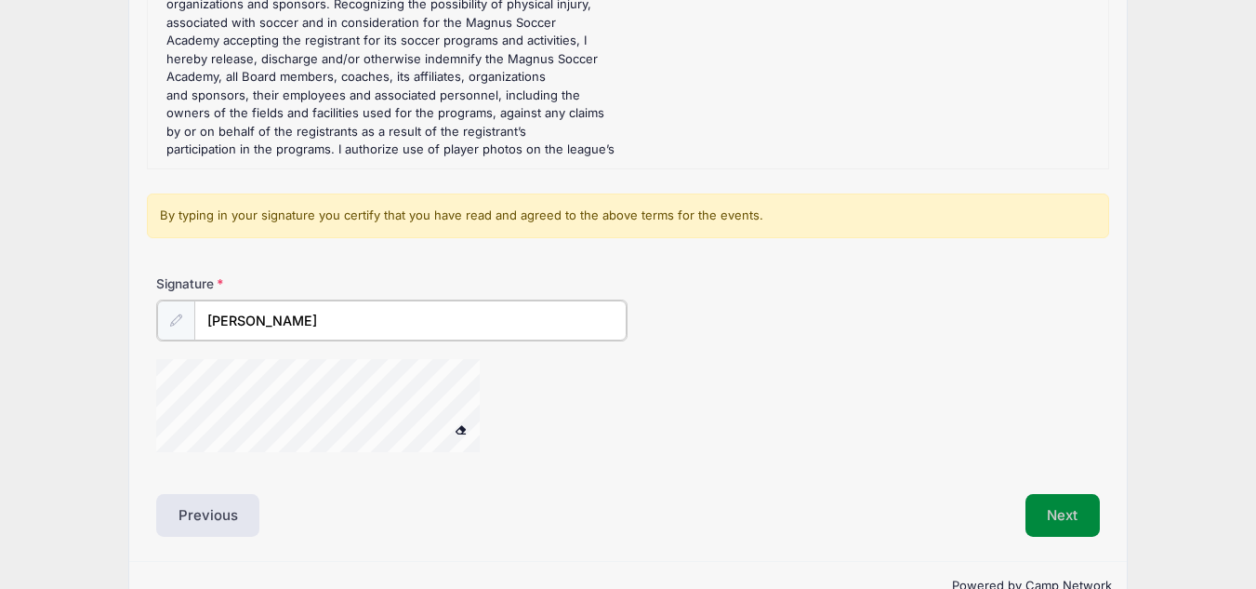
type input "[PERSON_NAME]"
click at [1081, 508] on button "Next" at bounding box center [1063, 513] width 75 height 43
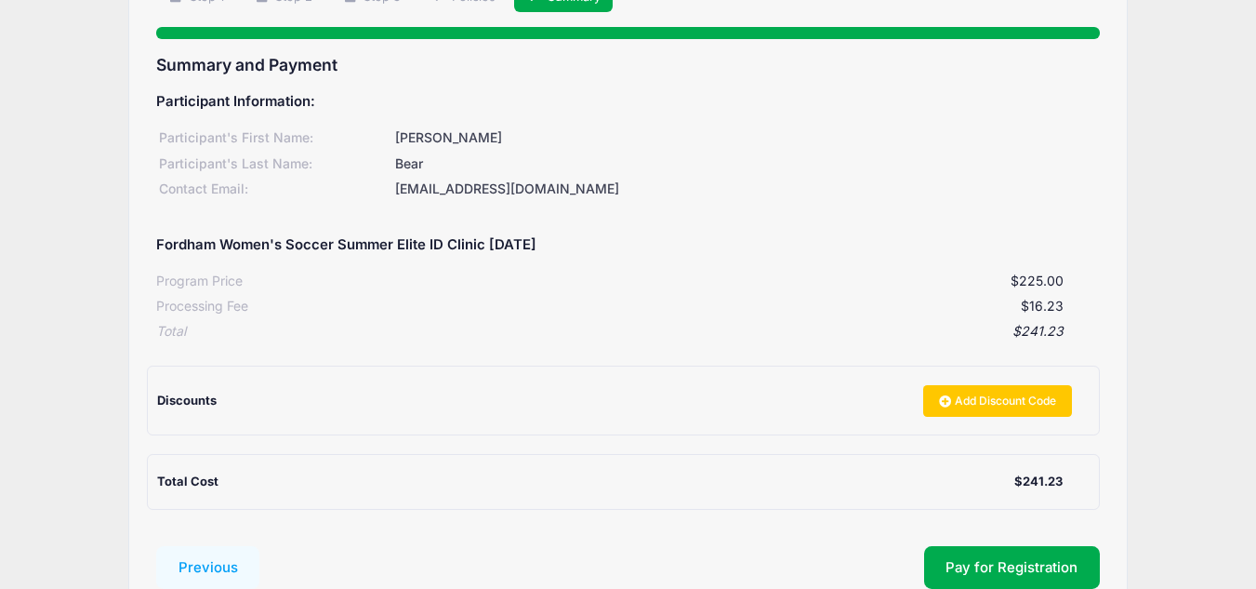
scroll to position [0, 0]
